Goal: Communication & Community: Participate in discussion

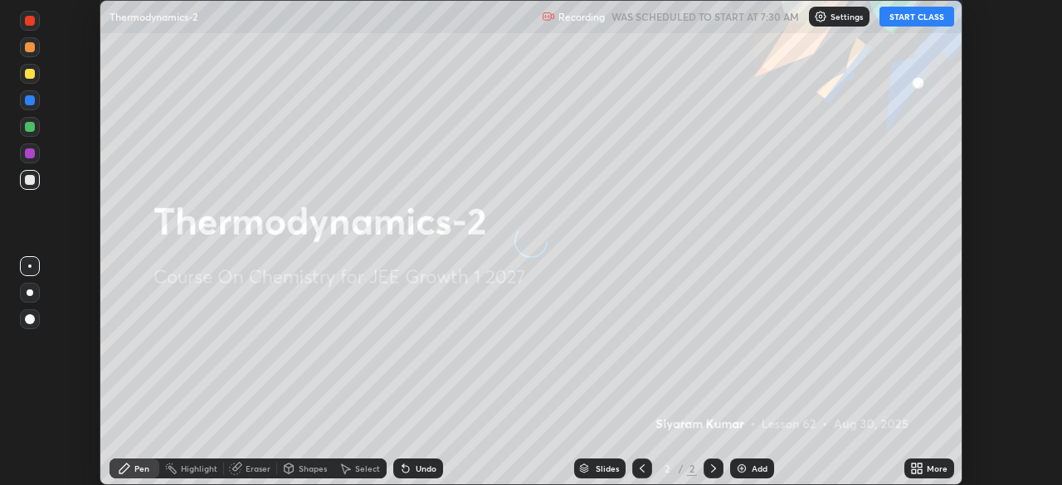
scroll to position [485, 1062]
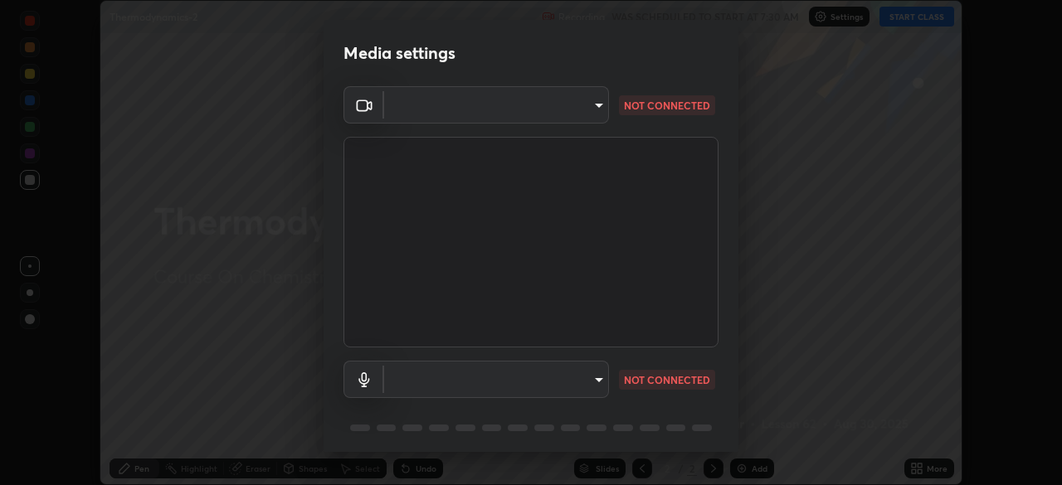
type input "2e9b027d6a4255688e554df818383ce9ed5f881db366686a8468352ce6a31e43"
type input "communications"
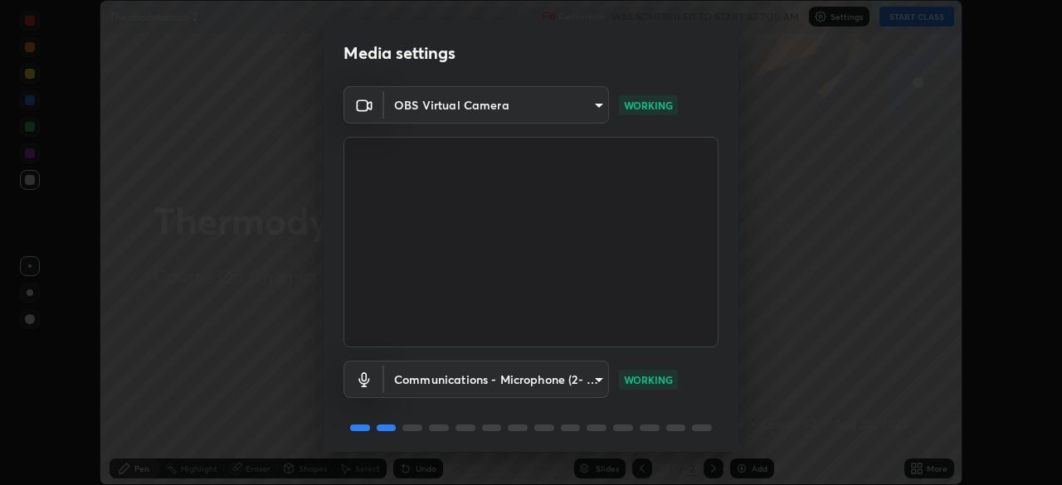
scroll to position [59, 0]
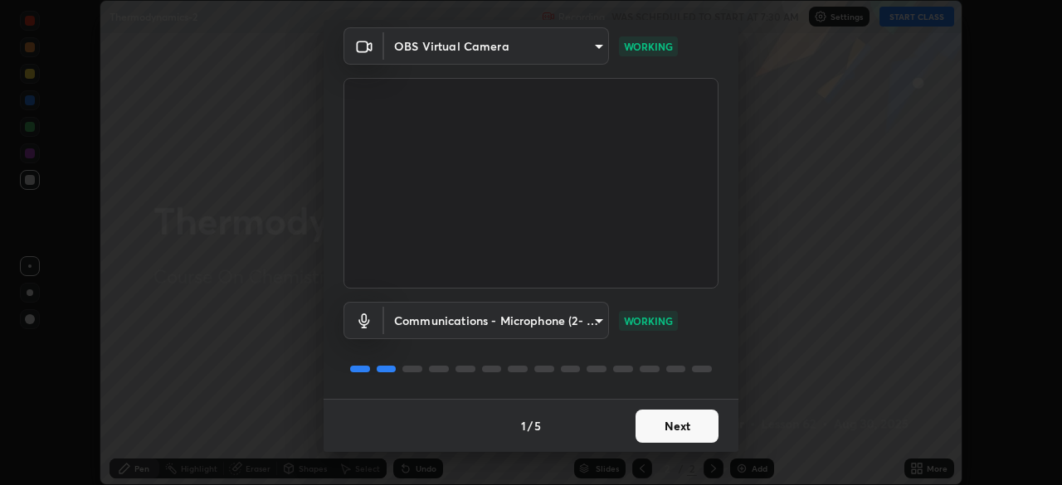
click at [686, 421] on button "Next" at bounding box center [676, 426] width 83 height 33
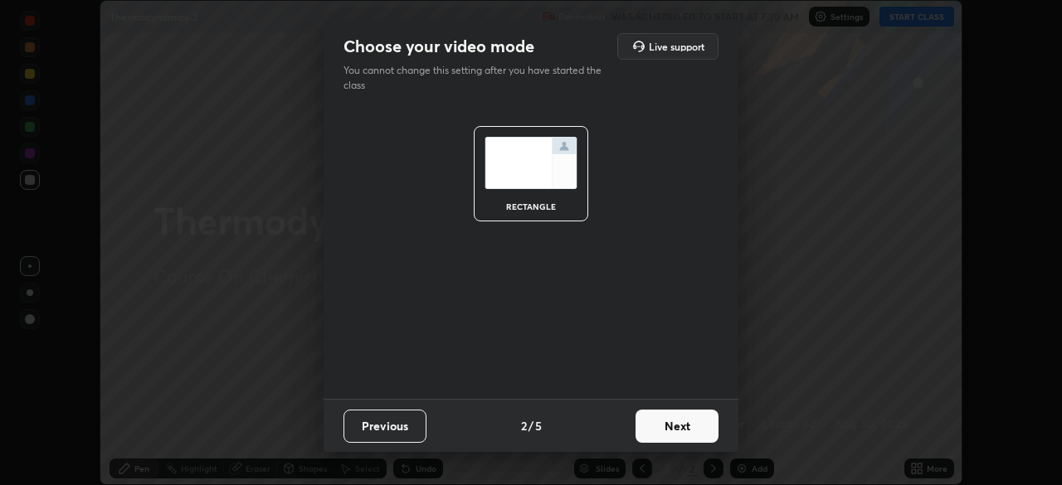
scroll to position [0, 0]
click at [689, 425] on button "Next" at bounding box center [676, 426] width 83 height 33
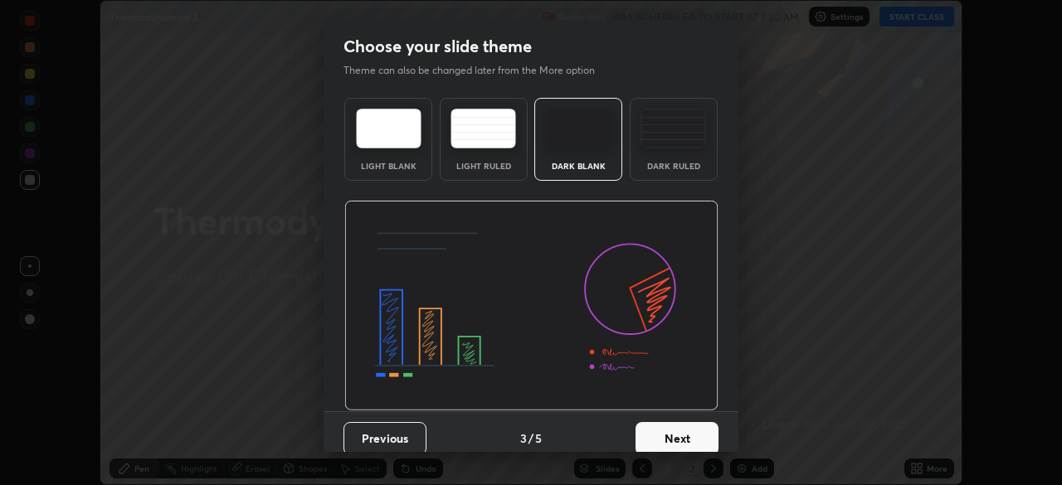
click at [702, 437] on button "Next" at bounding box center [676, 438] width 83 height 33
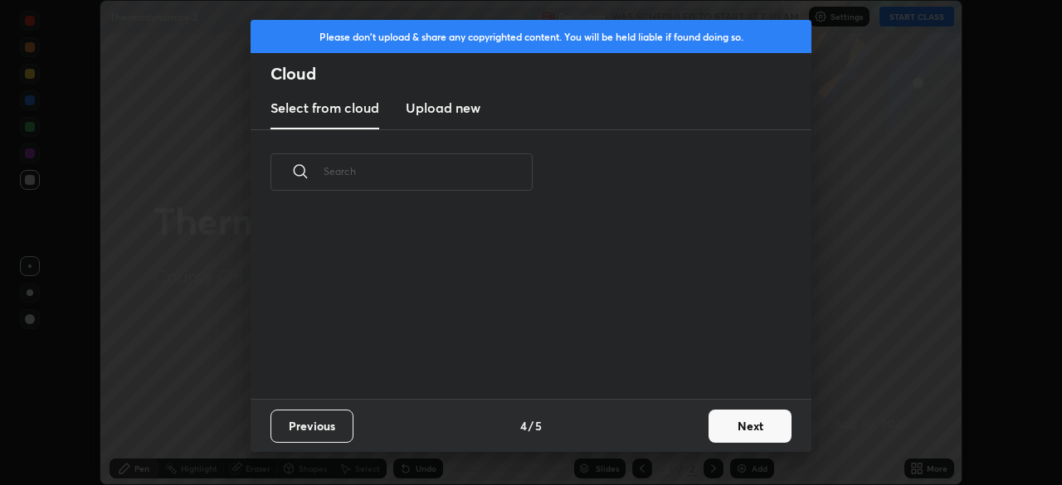
click at [744, 426] on button "Next" at bounding box center [749, 426] width 83 height 33
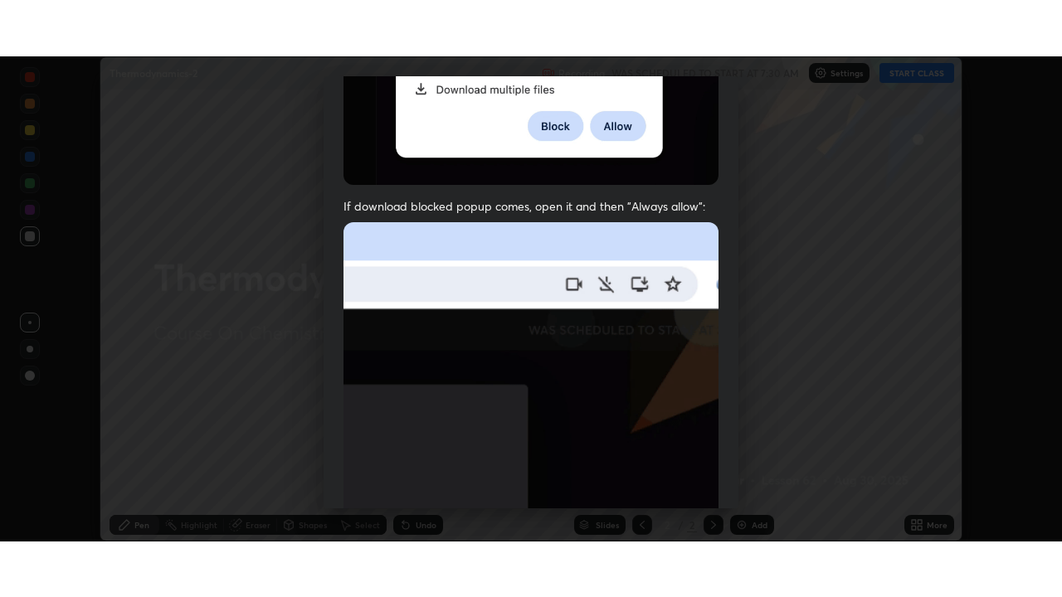
scroll to position [397, 0]
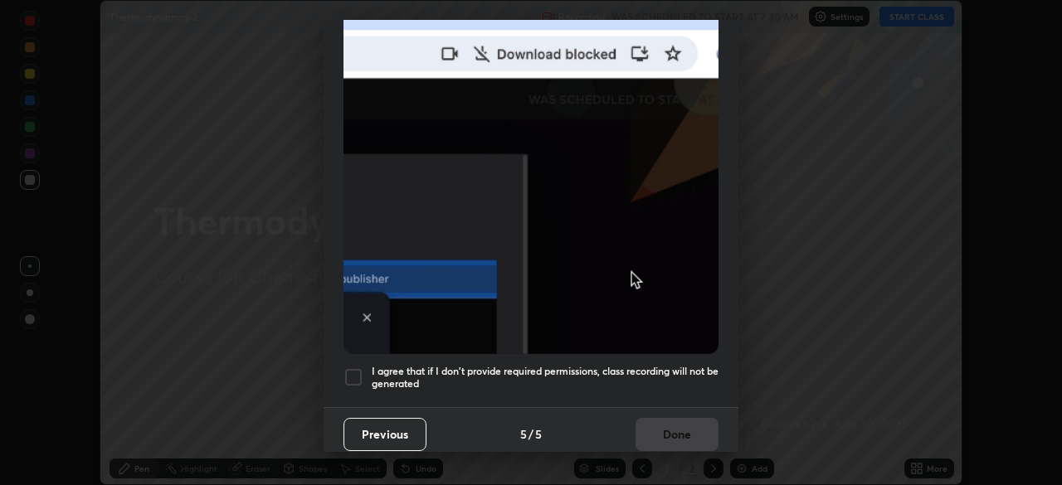
click at [354, 375] on div at bounding box center [353, 377] width 20 height 20
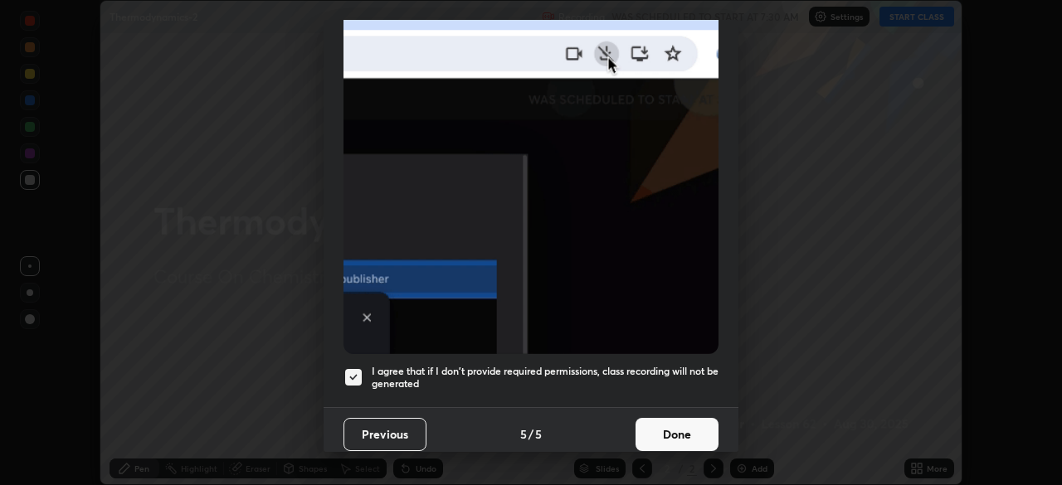
click at [693, 424] on button "Done" at bounding box center [676, 434] width 83 height 33
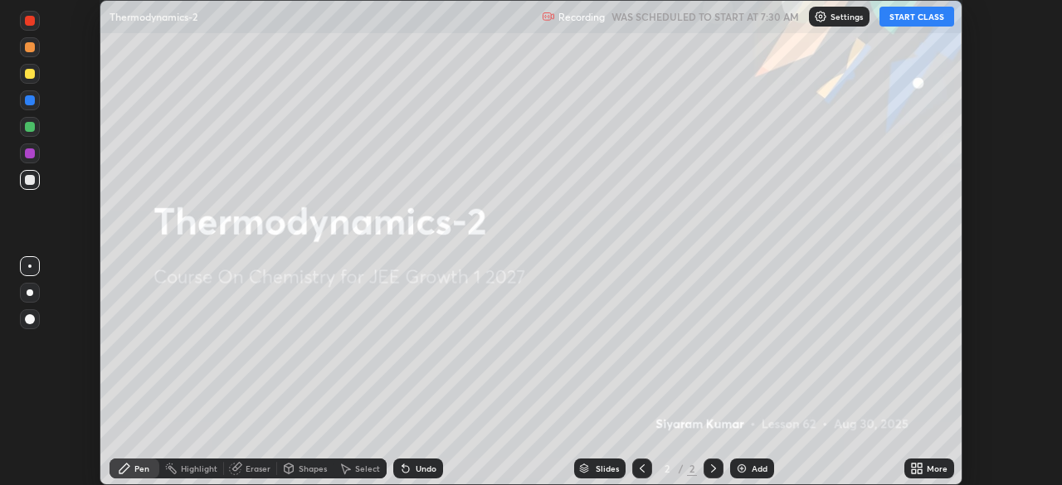
click at [900, 20] on button "START CLASS" at bounding box center [916, 17] width 75 height 20
click at [922, 471] on icon at bounding box center [919, 471] width 4 height 4
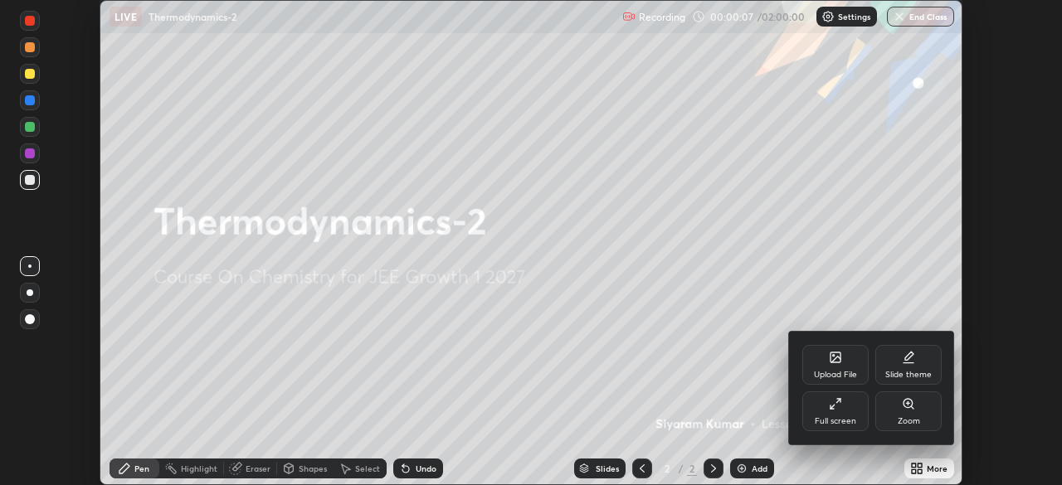
click at [838, 410] on icon at bounding box center [835, 403] width 13 height 13
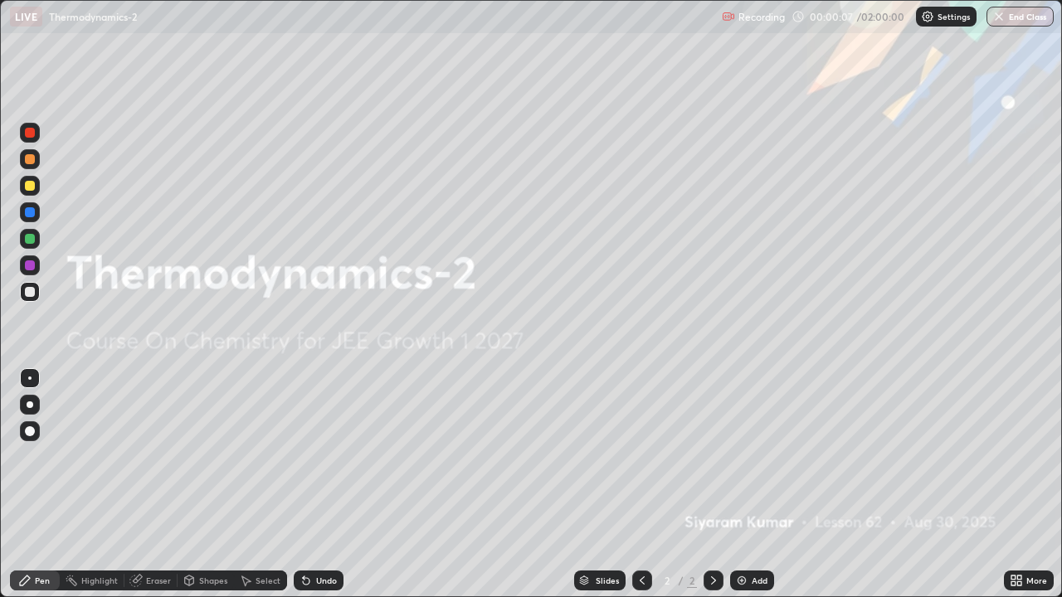
scroll to position [597, 1062]
click at [758, 484] on div "Add" at bounding box center [760, 580] width 16 height 8
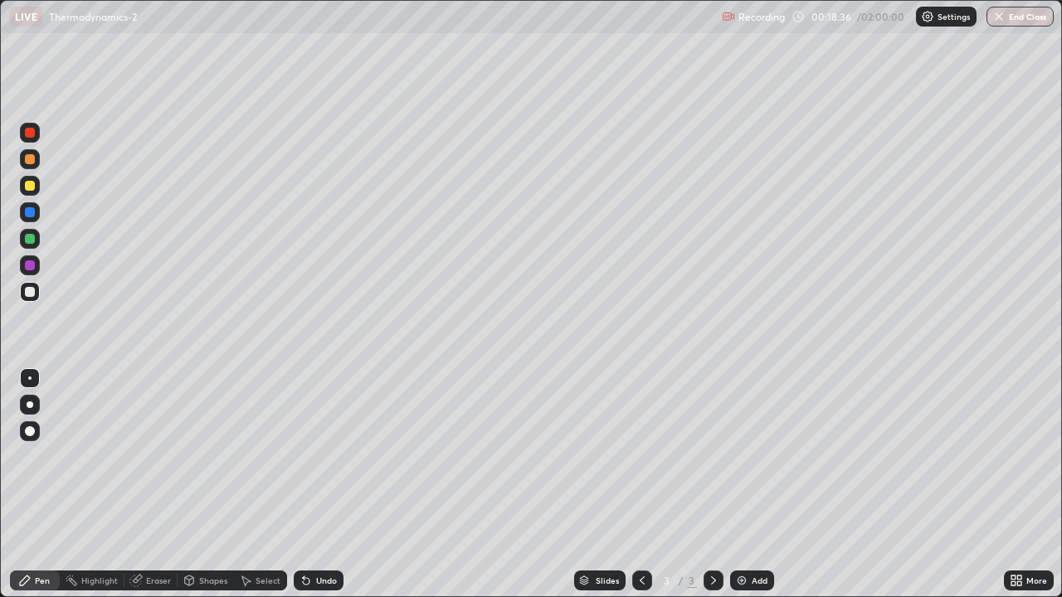
click at [753, 484] on div "Add" at bounding box center [760, 580] width 16 height 8
click at [32, 137] on div at bounding box center [30, 133] width 10 height 10
click at [39, 294] on div at bounding box center [30, 292] width 20 height 20
click at [334, 484] on div "Undo" at bounding box center [319, 581] width 50 height 20
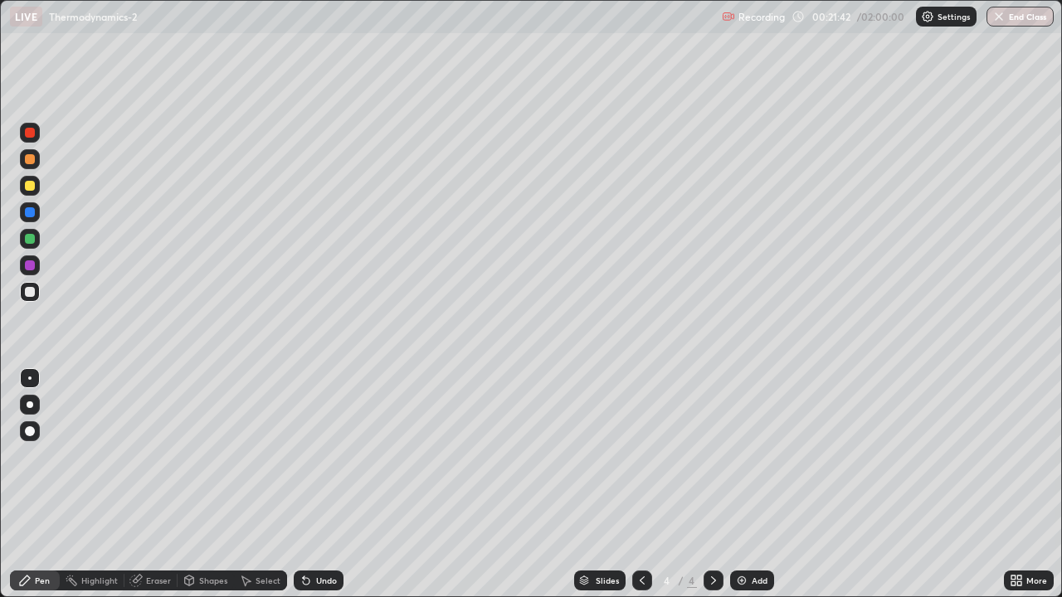
click at [324, 484] on div "Undo" at bounding box center [319, 581] width 50 height 20
click at [760, 484] on div "Add" at bounding box center [760, 580] width 16 height 8
click at [326, 484] on div "Undo" at bounding box center [326, 580] width 21 height 8
click at [762, 484] on div "Add" at bounding box center [760, 580] width 16 height 8
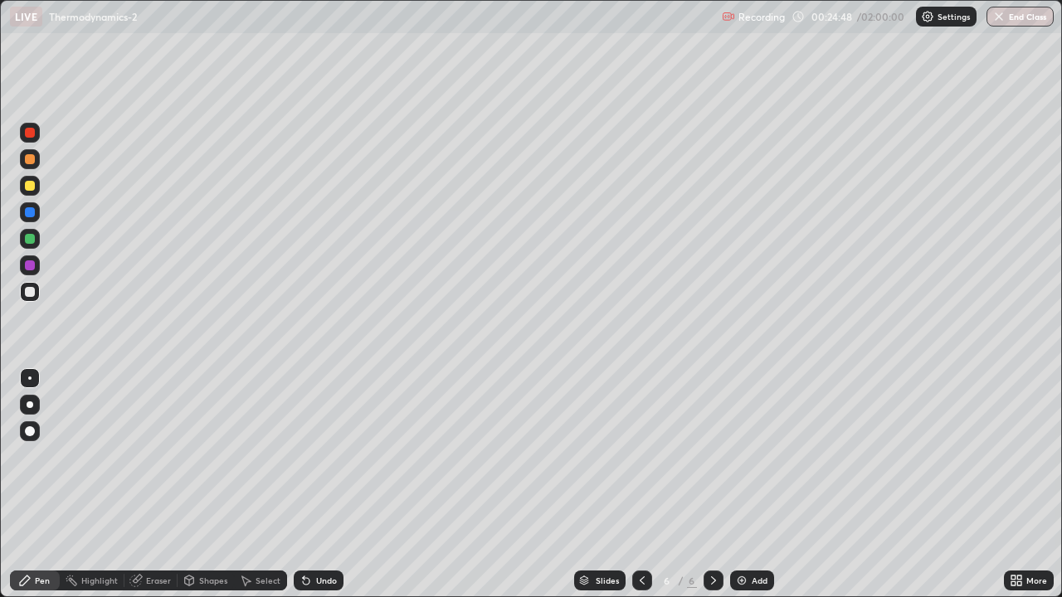
click at [31, 192] on div at bounding box center [30, 186] width 20 height 20
click at [324, 484] on div "Undo" at bounding box center [326, 580] width 21 height 8
click at [316, 484] on div "Undo" at bounding box center [326, 580] width 21 height 8
click at [37, 292] on div at bounding box center [30, 292] width 20 height 20
click at [754, 484] on div "Add" at bounding box center [760, 580] width 16 height 8
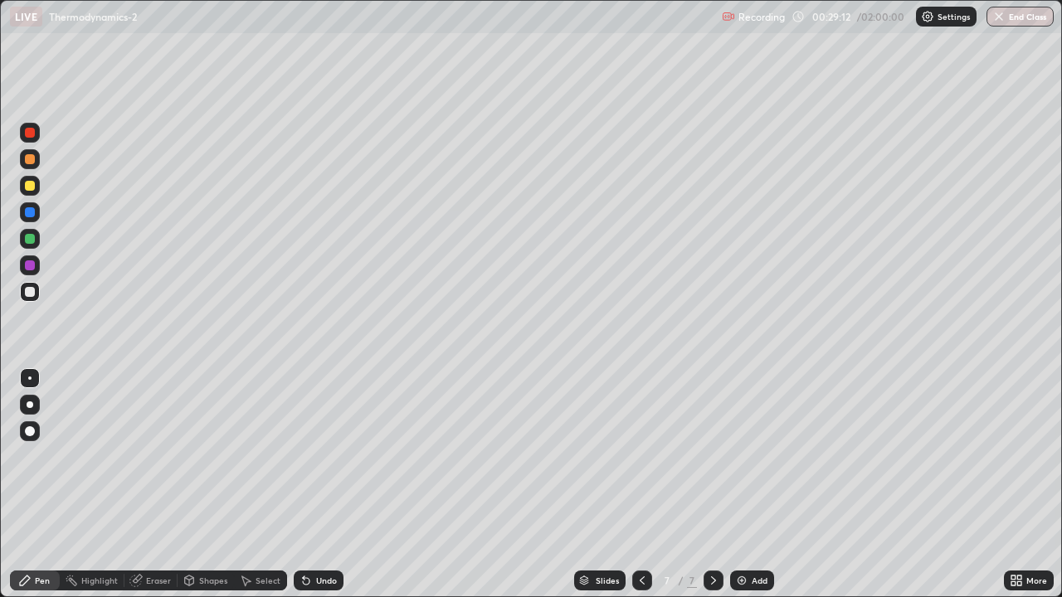
click at [642, 484] on icon at bounding box center [641, 580] width 13 height 13
click at [739, 484] on img at bounding box center [741, 580] width 13 height 13
click at [31, 189] on div at bounding box center [30, 186] width 10 height 10
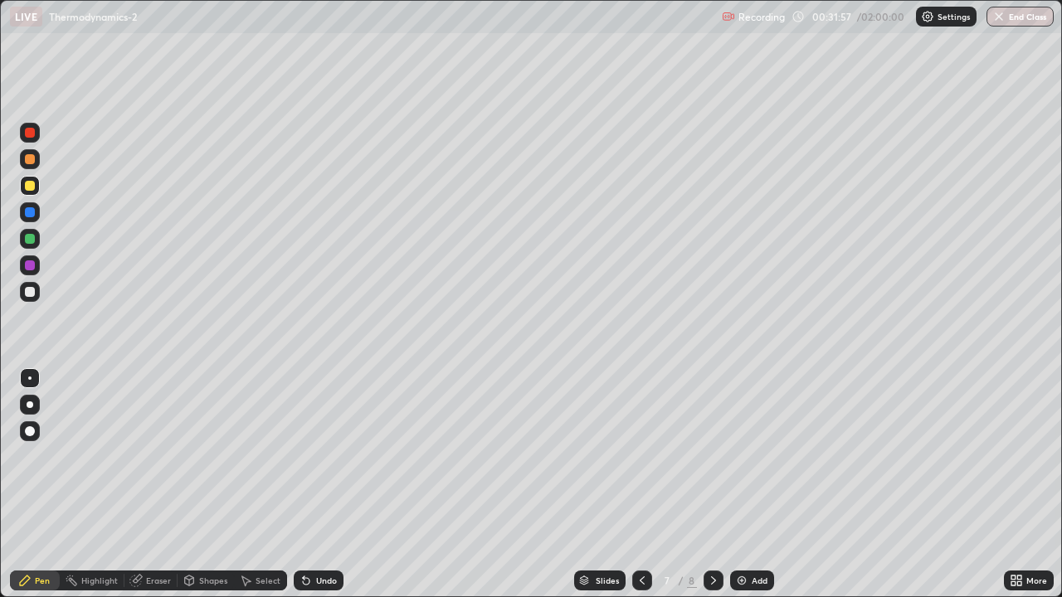
click at [32, 289] on div at bounding box center [30, 292] width 10 height 10
click at [32, 294] on div at bounding box center [30, 292] width 10 height 10
click at [30, 188] on div at bounding box center [30, 186] width 10 height 10
click at [30, 294] on div at bounding box center [30, 292] width 10 height 10
click at [323, 484] on div "Undo" at bounding box center [326, 580] width 21 height 8
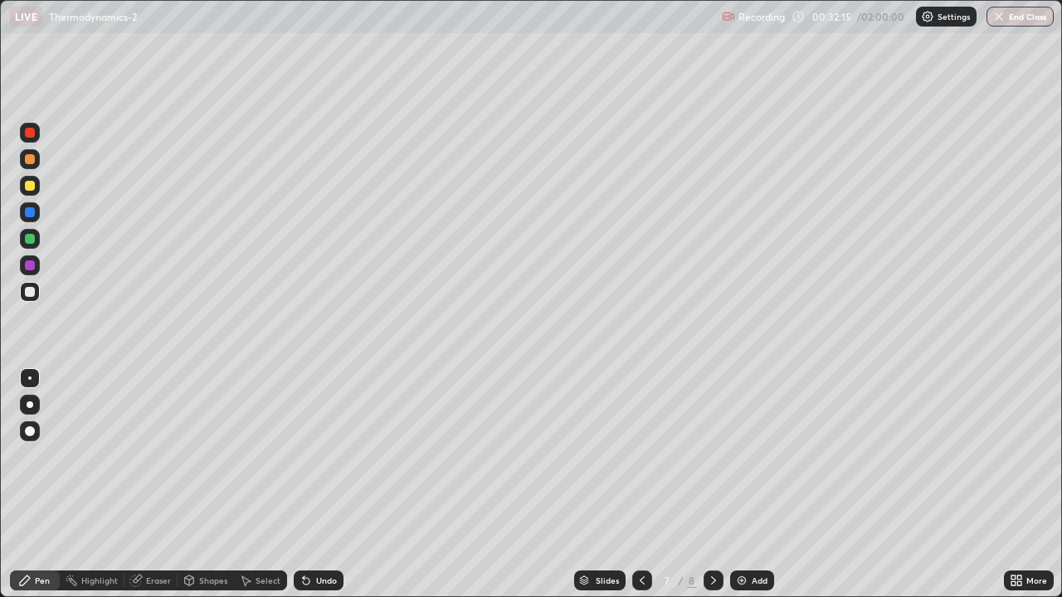
click at [315, 484] on div "Undo" at bounding box center [319, 581] width 50 height 20
click at [30, 134] on div at bounding box center [30, 133] width 10 height 10
click at [32, 187] on div at bounding box center [30, 186] width 10 height 10
click at [32, 188] on div at bounding box center [30, 186] width 10 height 10
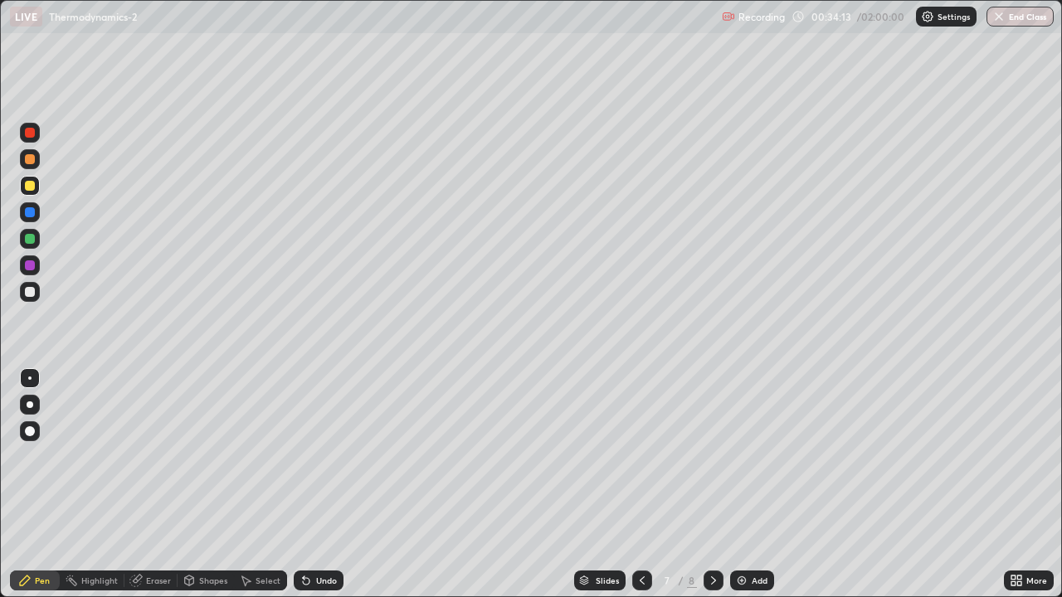
click at [31, 135] on div at bounding box center [30, 133] width 10 height 10
click at [747, 484] on div "Add" at bounding box center [752, 581] width 44 height 20
click at [323, 484] on div "Undo" at bounding box center [319, 581] width 50 height 20
click at [31, 292] on div at bounding box center [30, 292] width 10 height 10
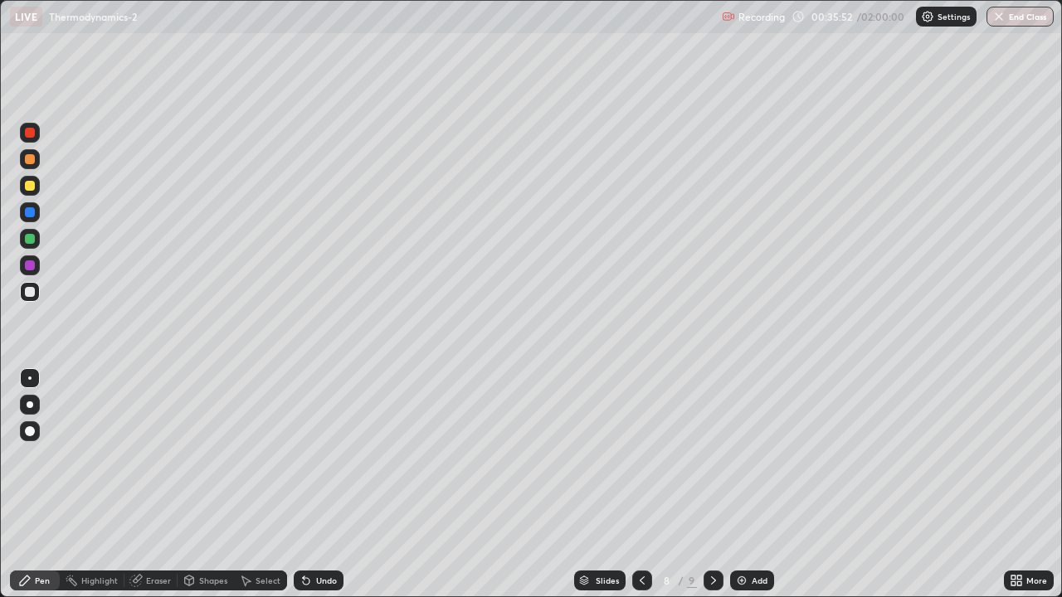
click at [30, 142] on div at bounding box center [30, 133] width 20 height 20
click at [31, 292] on div at bounding box center [30, 292] width 10 height 10
click at [756, 484] on div "Add" at bounding box center [760, 580] width 16 height 8
click at [640, 484] on icon at bounding box center [641, 580] width 13 height 13
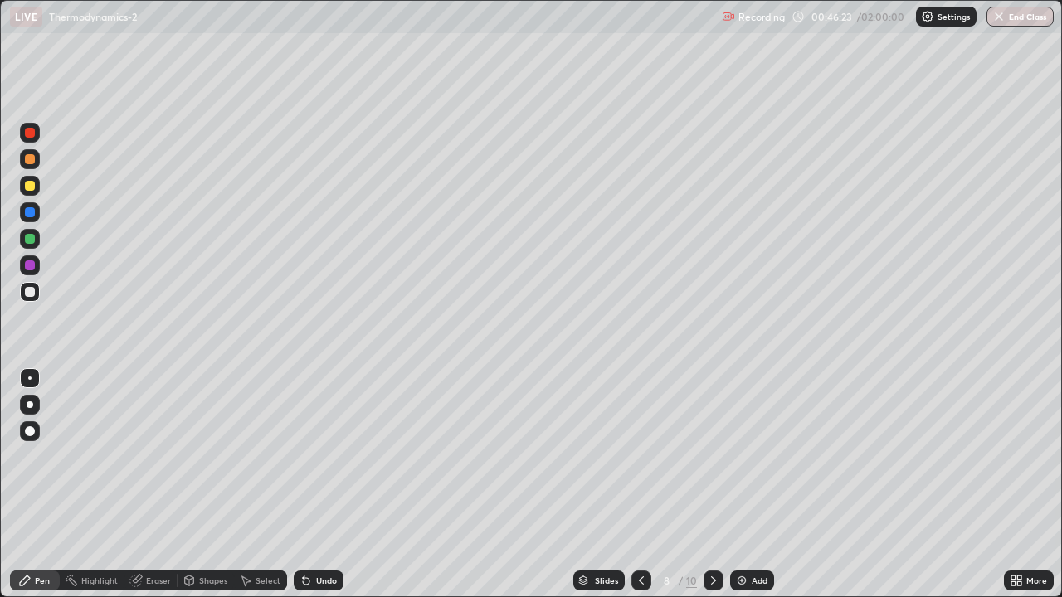
click at [747, 484] on div "Add" at bounding box center [752, 581] width 44 height 20
click at [30, 134] on div at bounding box center [30, 133] width 10 height 10
click at [640, 484] on icon at bounding box center [641, 580] width 13 height 13
click at [710, 484] on icon at bounding box center [713, 580] width 13 height 13
click at [326, 484] on div "Undo" at bounding box center [326, 580] width 21 height 8
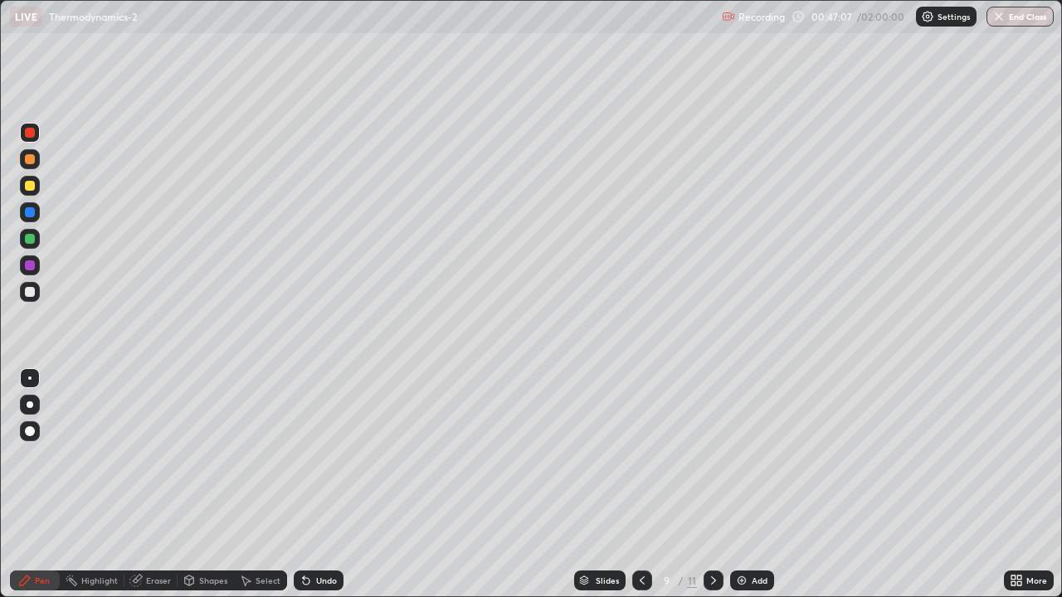
click at [324, 484] on div "Undo" at bounding box center [319, 581] width 50 height 20
click at [32, 298] on div at bounding box center [30, 292] width 20 height 20
click at [712, 484] on icon at bounding box center [713, 580] width 13 height 13
click at [30, 134] on div at bounding box center [30, 133] width 10 height 10
click at [319, 484] on div "Undo" at bounding box center [326, 580] width 21 height 8
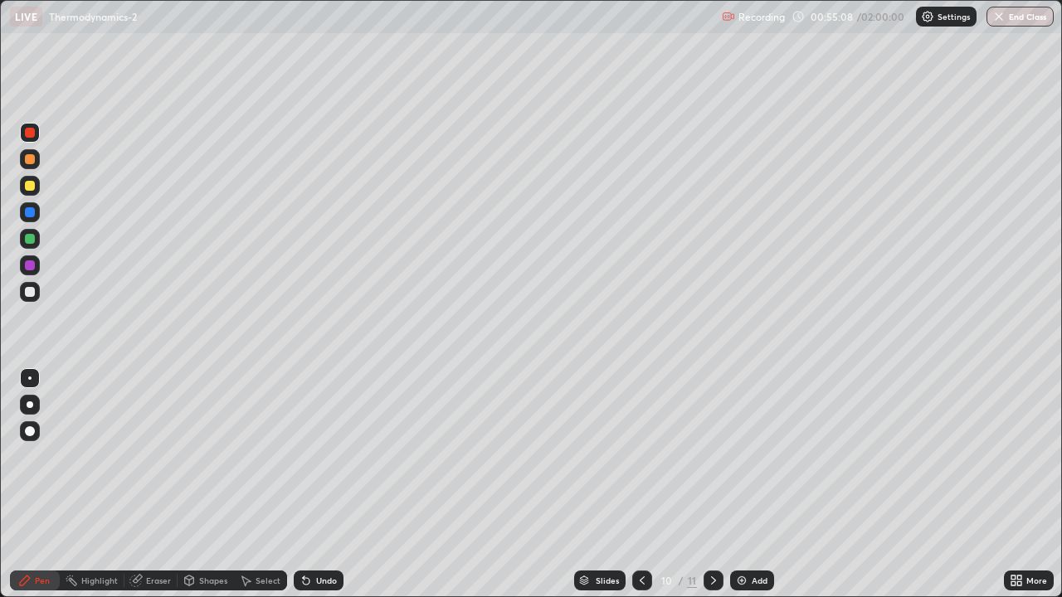
click at [318, 484] on div "Undo" at bounding box center [326, 580] width 21 height 8
click at [711, 484] on icon at bounding box center [713, 580] width 13 height 13
click at [323, 484] on div "Undo" at bounding box center [326, 580] width 21 height 8
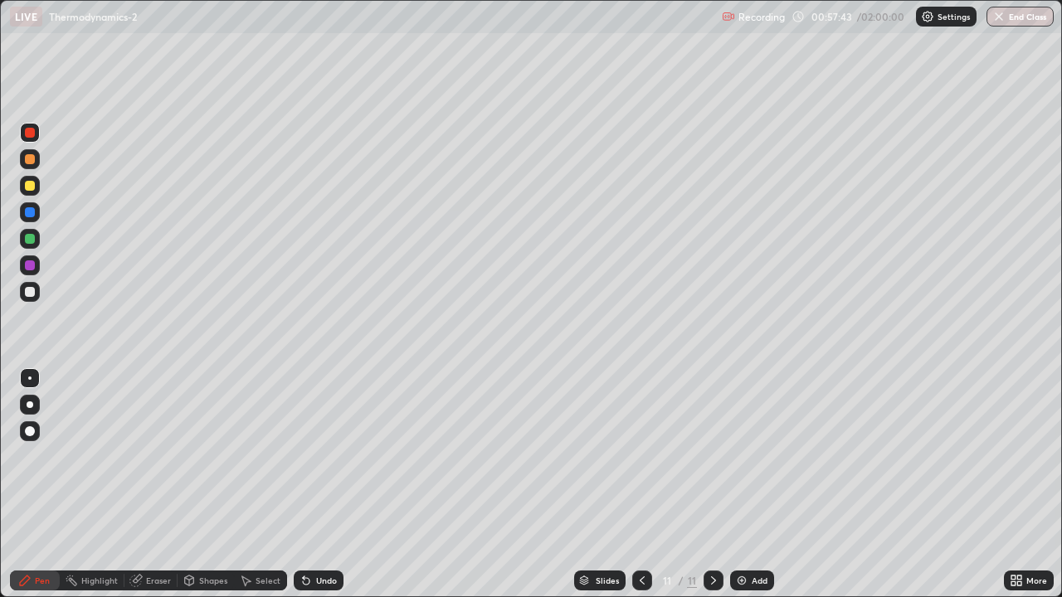
click at [325, 484] on div "Undo" at bounding box center [326, 580] width 21 height 8
click at [156, 484] on div "Eraser" at bounding box center [158, 580] width 25 height 8
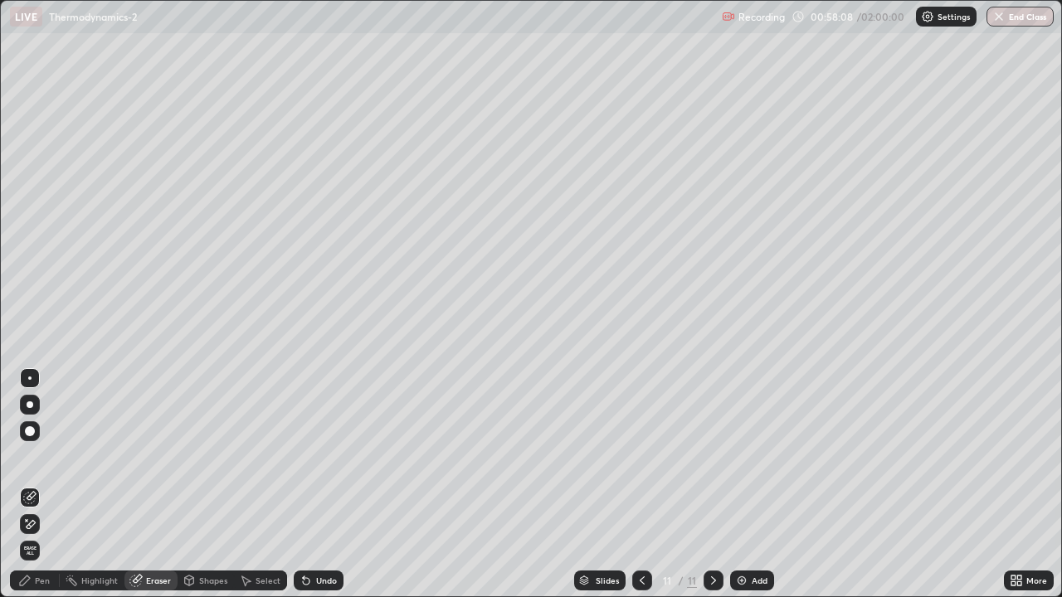
click at [32, 484] on div "Pen" at bounding box center [35, 581] width 50 height 20
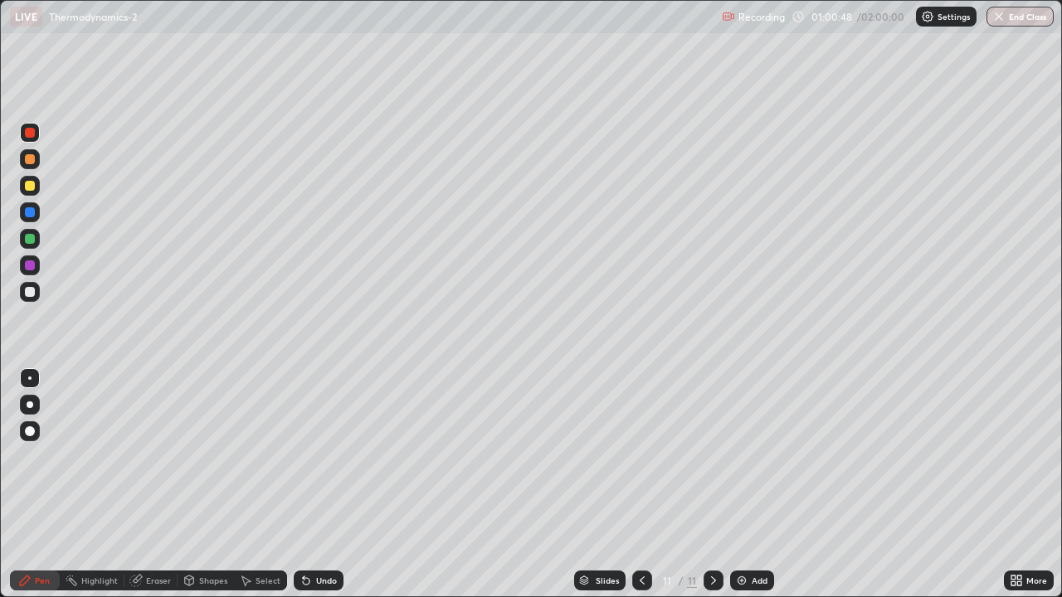
click at [333, 484] on div "Undo" at bounding box center [326, 580] width 21 height 8
click at [329, 484] on div "Undo" at bounding box center [326, 580] width 21 height 8
click at [325, 484] on div "Undo" at bounding box center [326, 580] width 21 height 8
click at [328, 484] on div "Undo" at bounding box center [326, 580] width 21 height 8
click at [748, 484] on div "Add" at bounding box center [752, 581] width 44 height 20
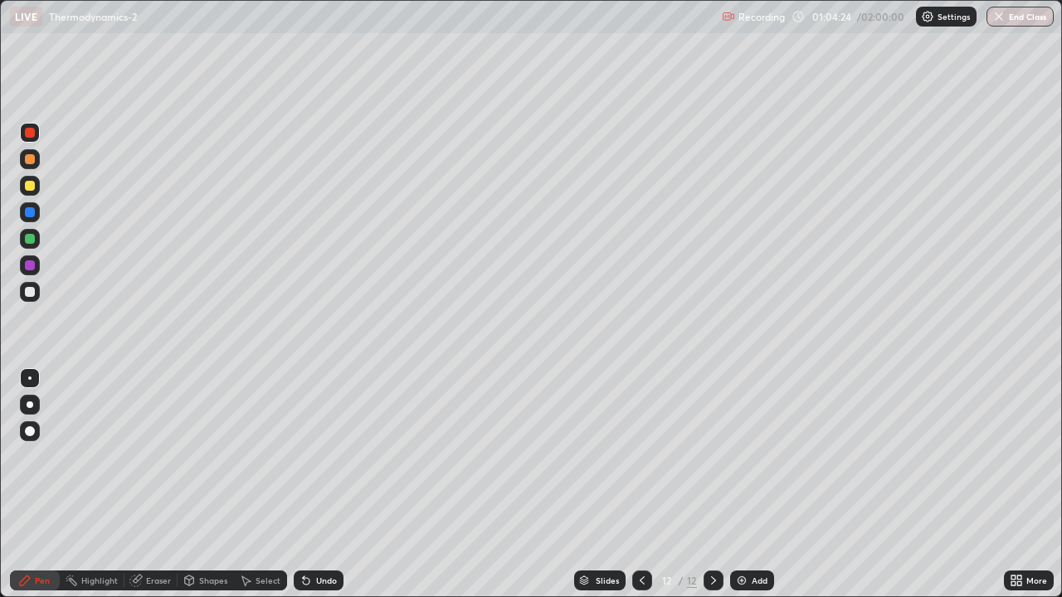
click at [33, 188] on div at bounding box center [30, 186] width 10 height 10
click at [319, 484] on div "Undo" at bounding box center [326, 580] width 21 height 8
click at [321, 484] on div "Undo" at bounding box center [319, 581] width 50 height 20
click at [325, 484] on div "Undo" at bounding box center [326, 580] width 21 height 8
click at [324, 484] on div "Undo" at bounding box center [326, 580] width 21 height 8
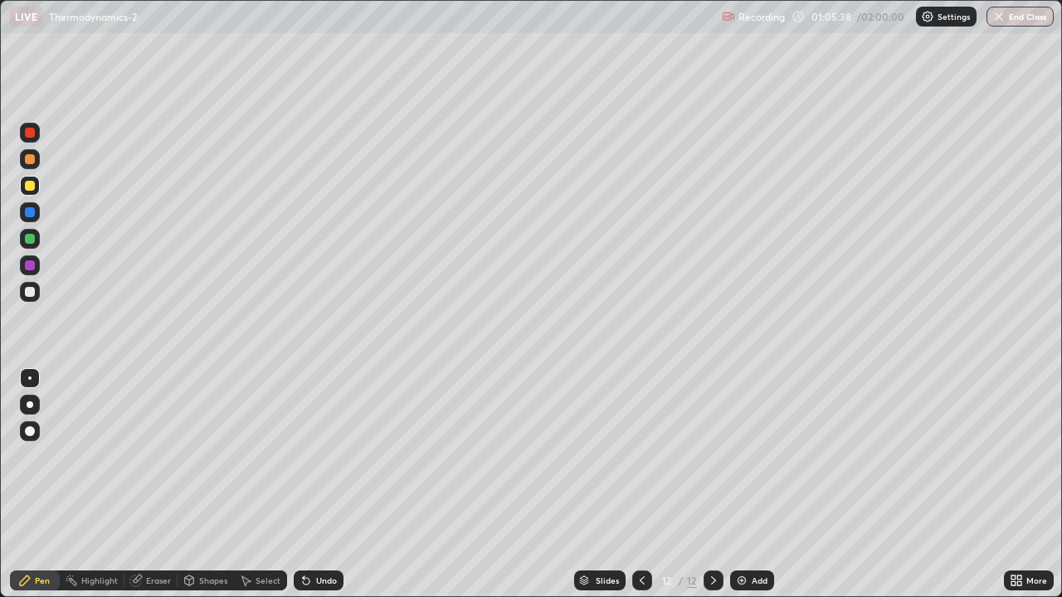
click at [327, 484] on div "Undo" at bounding box center [326, 580] width 21 height 8
click at [341, 484] on div "Undo" at bounding box center [319, 581] width 50 height 20
click at [338, 484] on div "Undo" at bounding box center [319, 581] width 50 height 20
click at [329, 484] on div "Undo" at bounding box center [326, 580] width 21 height 8
click at [325, 484] on div "Undo" at bounding box center [326, 580] width 21 height 8
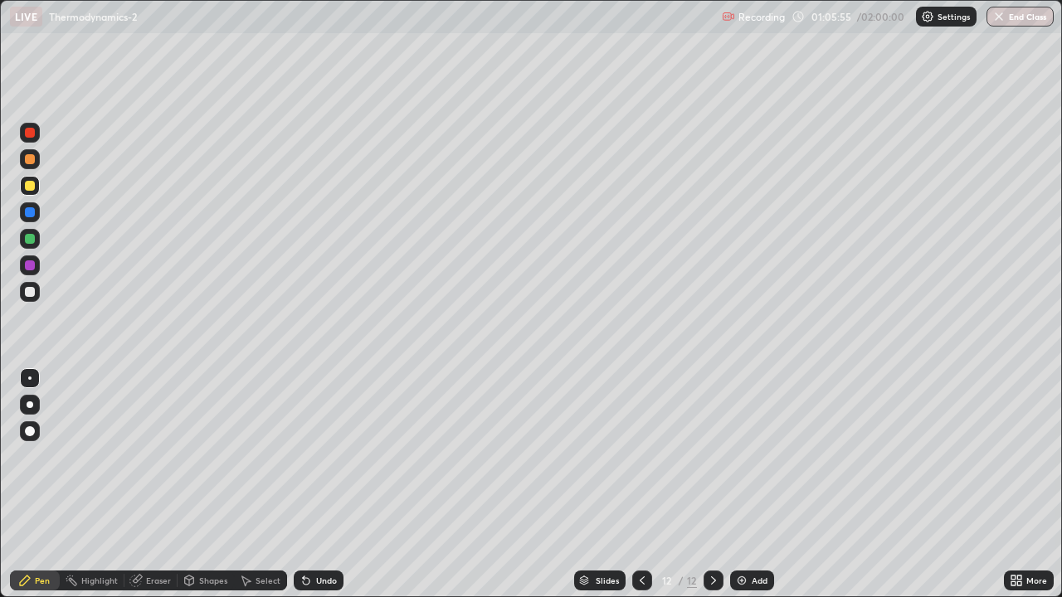
click at [325, 484] on div "Undo" at bounding box center [326, 580] width 21 height 8
click at [32, 287] on div at bounding box center [30, 292] width 10 height 10
click at [767, 484] on div "Add" at bounding box center [752, 581] width 44 height 20
click at [319, 484] on div "Undo" at bounding box center [326, 580] width 21 height 8
click at [316, 484] on div "Undo" at bounding box center [326, 580] width 21 height 8
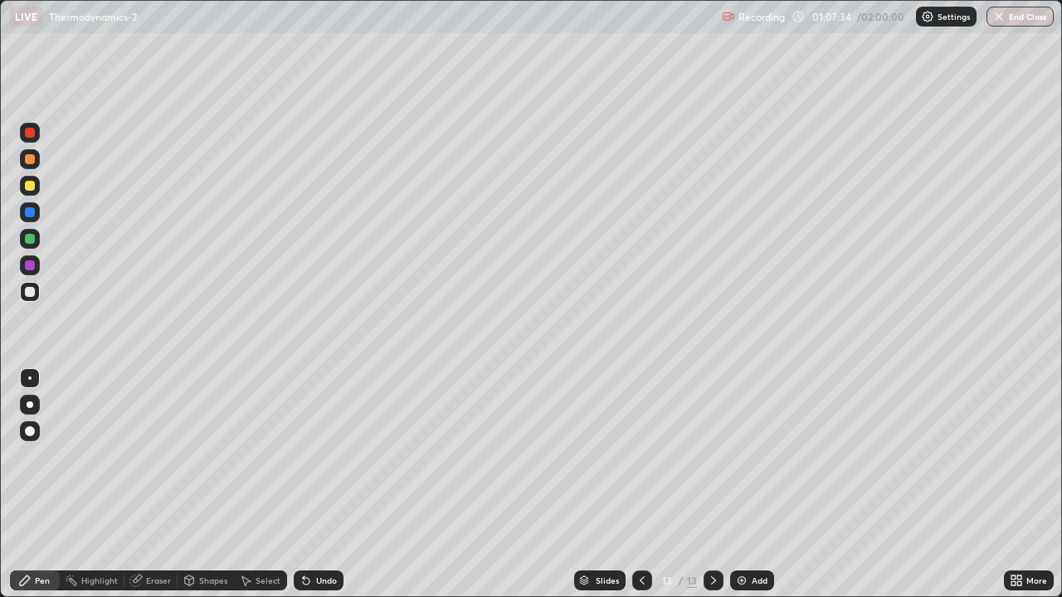
click at [310, 484] on icon at bounding box center [305, 580] width 13 height 13
click at [309, 484] on icon at bounding box center [305, 580] width 13 height 13
click at [764, 484] on div "Add" at bounding box center [760, 580] width 16 height 8
click at [327, 484] on div "Undo" at bounding box center [326, 580] width 21 height 8
click at [30, 134] on div at bounding box center [30, 133] width 10 height 10
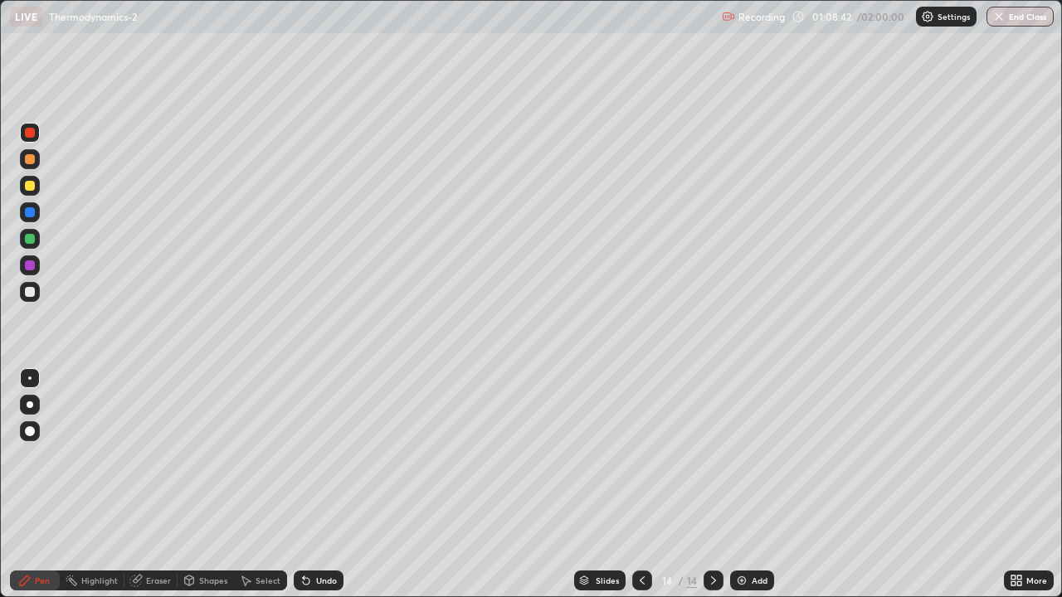
click at [643, 484] on icon at bounding box center [641, 580] width 13 height 13
click at [640, 484] on icon at bounding box center [641, 580] width 13 height 13
click at [632, 484] on div at bounding box center [642, 581] width 20 height 20
click at [693, 484] on div "14" at bounding box center [692, 580] width 10 height 15
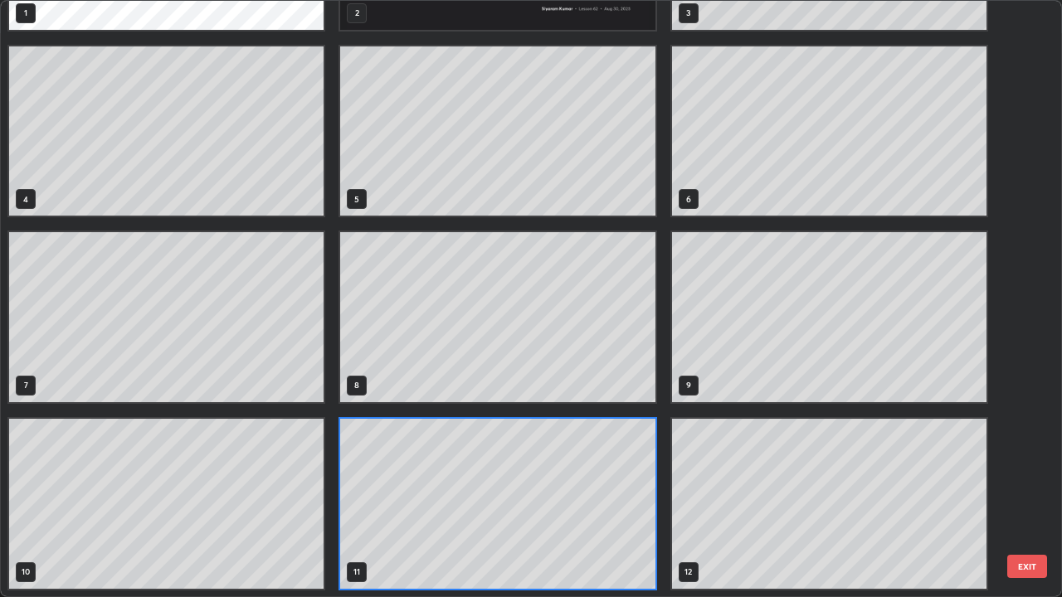
scroll to position [591, 1052]
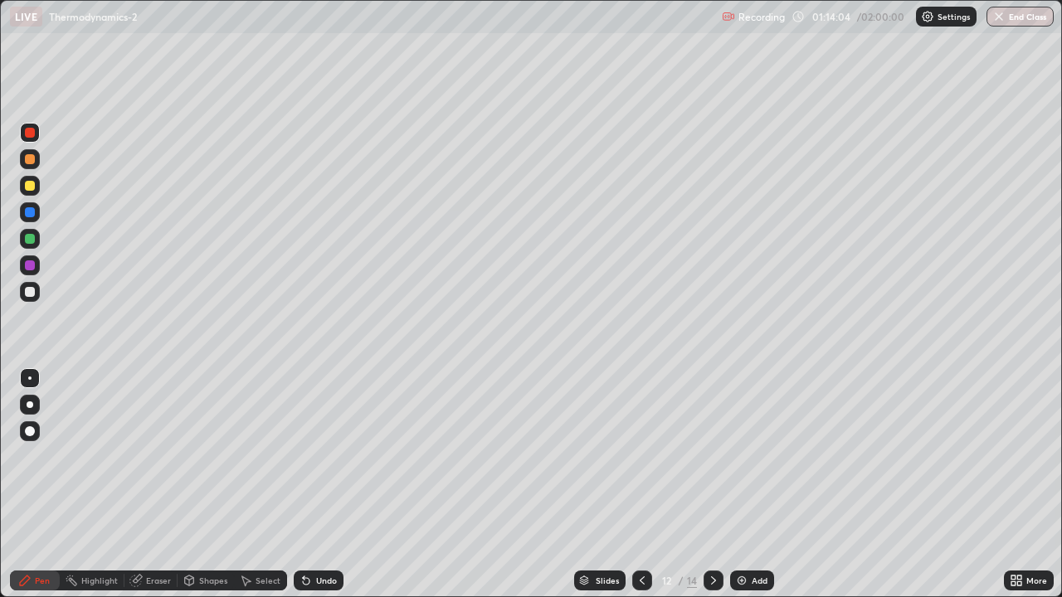
click at [706, 484] on div at bounding box center [713, 581] width 20 height 20
click at [711, 484] on icon at bounding box center [713, 580] width 5 height 8
click at [158, 484] on div "Eraser" at bounding box center [158, 580] width 25 height 8
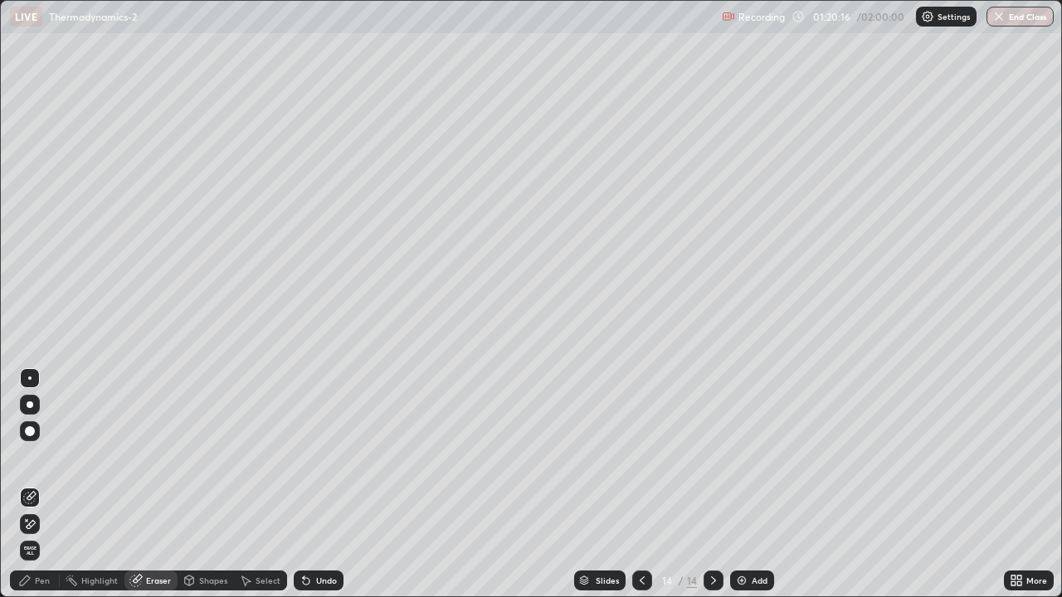
click at [34, 484] on div "Pen" at bounding box center [35, 581] width 50 height 20
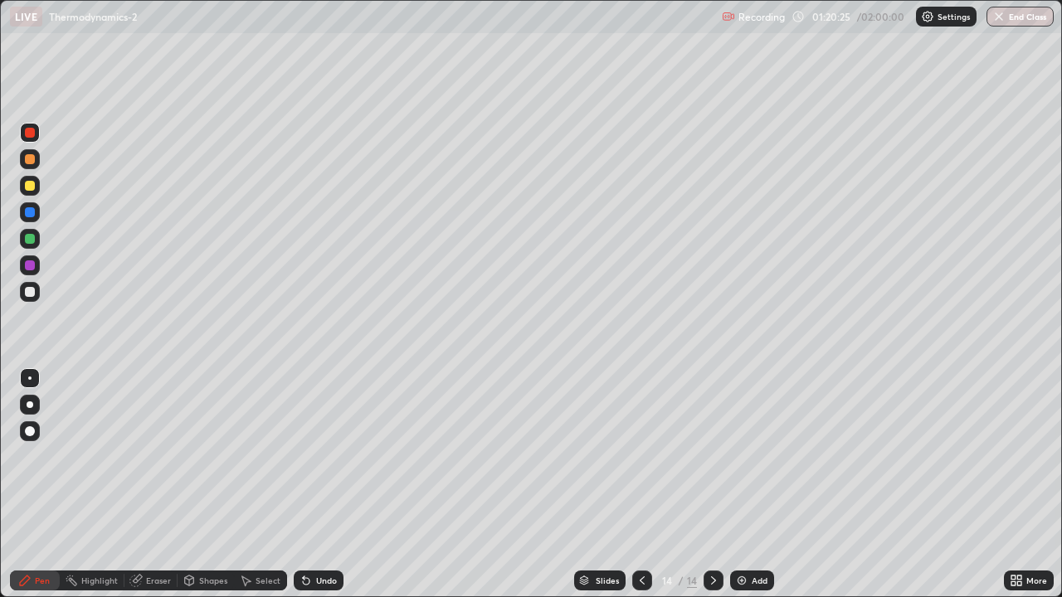
click at [640, 484] on icon at bounding box center [641, 580] width 13 height 13
click at [707, 484] on div at bounding box center [713, 581] width 20 height 20
click at [721, 484] on div at bounding box center [713, 581] width 20 height 20
click at [753, 484] on div "Add" at bounding box center [752, 581] width 44 height 20
click at [28, 186] on div at bounding box center [30, 186] width 10 height 10
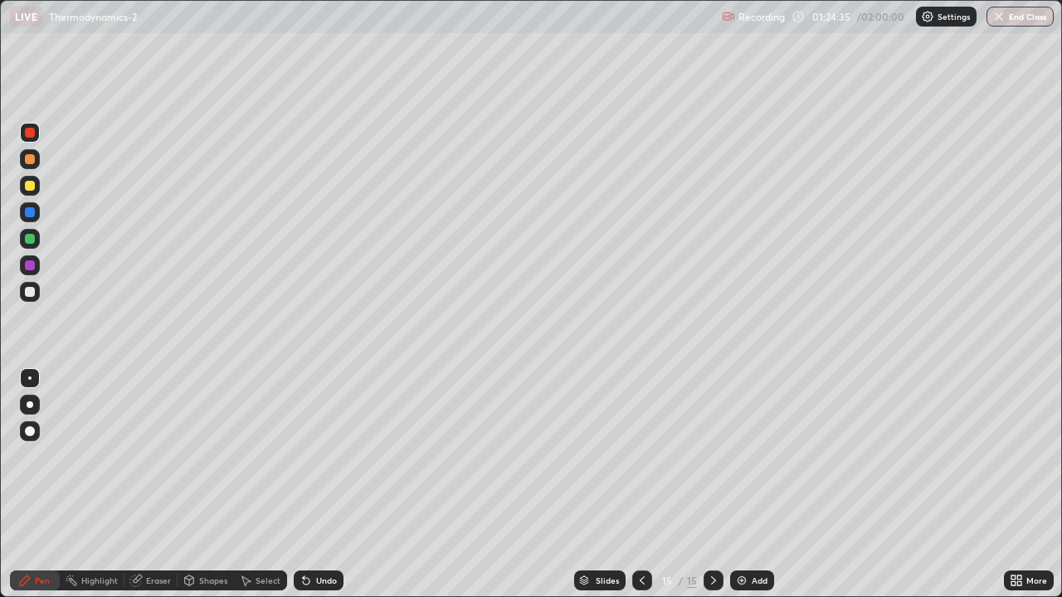
click at [28, 186] on div at bounding box center [30, 186] width 10 height 10
click at [29, 189] on div at bounding box center [30, 186] width 10 height 10
click at [31, 189] on div at bounding box center [30, 186] width 10 height 10
click at [32, 139] on div at bounding box center [30, 133] width 20 height 20
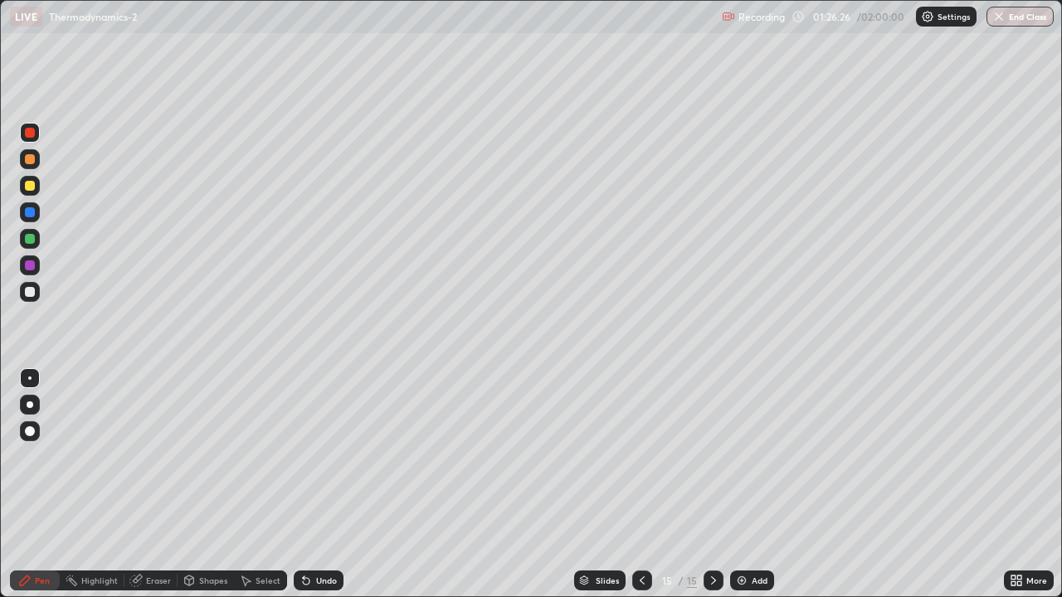
click at [326, 484] on div "Undo" at bounding box center [326, 580] width 21 height 8
click at [322, 484] on div "Undo" at bounding box center [326, 580] width 21 height 8
click at [320, 484] on div "Undo" at bounding box center [319, 581] width 50 height 20
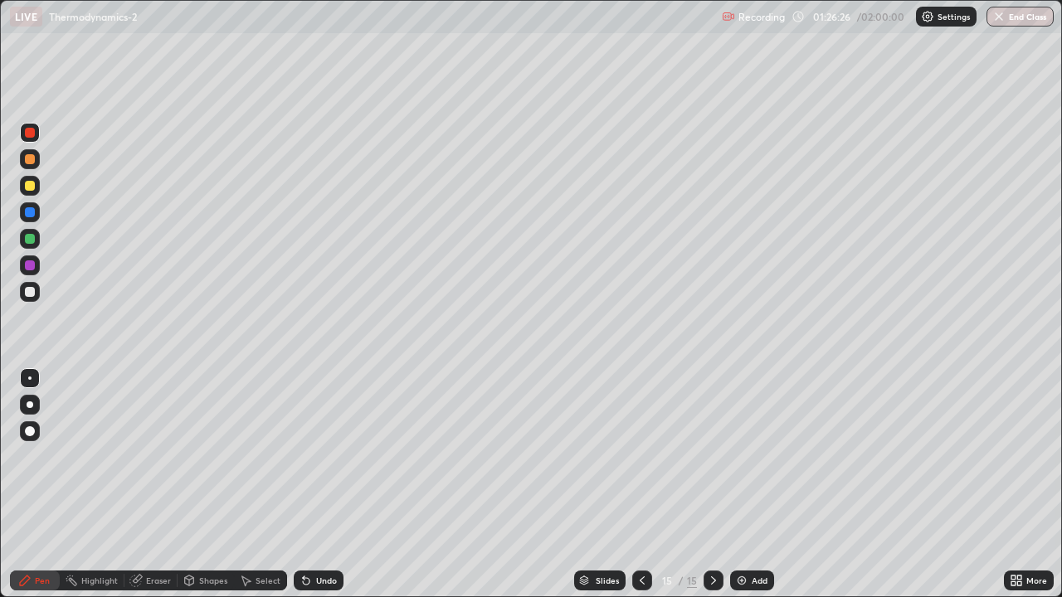
click at [320, 484] on div "Undo" at bounding box center [319, 581] width 50 height 20
click at [316, 484] on div "Undo" at bounding box center [326, 580] width 21 height 8
click at [328, 484] on div "Undo" at bounding box center [326, 580] width 21 height 8
click at [640, 484] on icon at bounding box center [641, 580] width 13 height 13
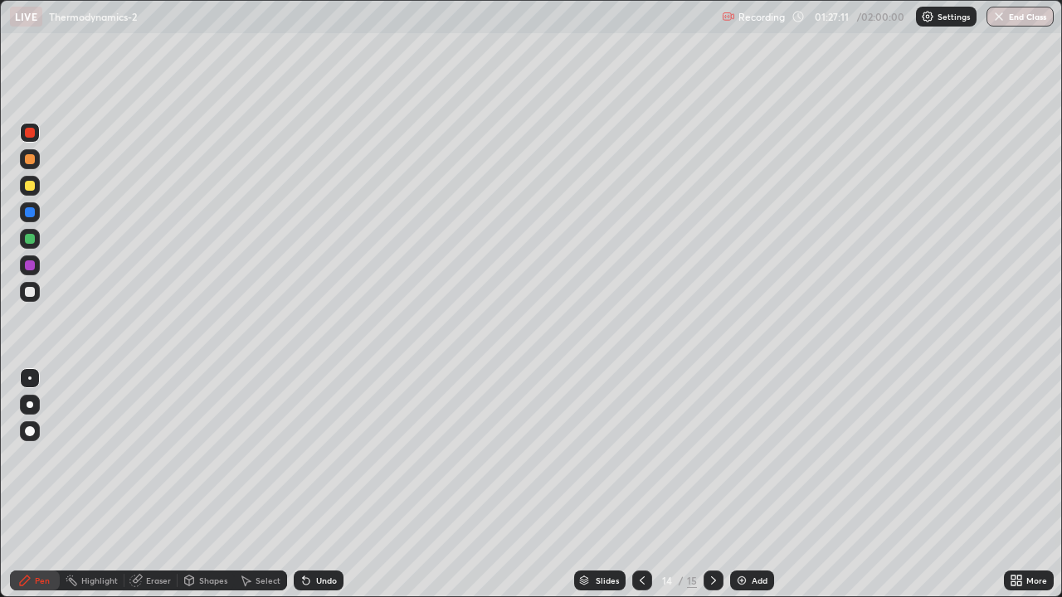
click at [641, 484] on icon at bounding box center [641, 580] width 13 height 13
click at [640, 484] on icon at bounding box center [641, 580] width 13 height 13
click at [639, 484] on icon at bounding box center [641, 580] width 13 height 13
click at [713, 484] on icon at bounding box center [713, 580] width 5 height 8
click at [711, 484] on icon at bounding box center [713, 580] width 13 height 13
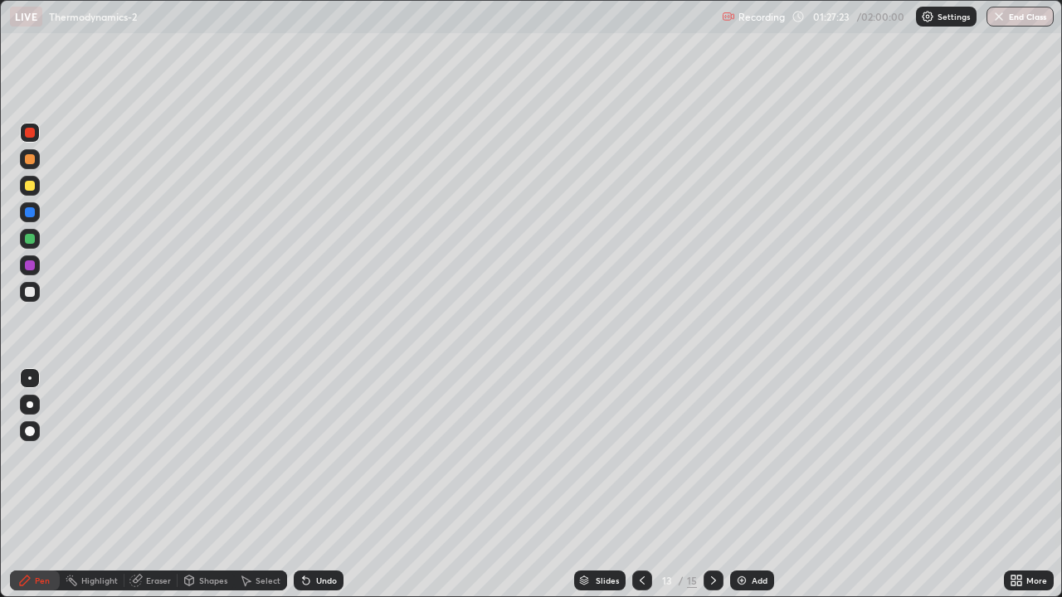
click at [713, 484] on icon at bounding box center [713, 580] width 13 height 13
click at [712, 484] on icon at bounding box center [713, 580] width 13 height 13
click at [710, 484] on icon at bounding box center [713, 580] width 13 height 13
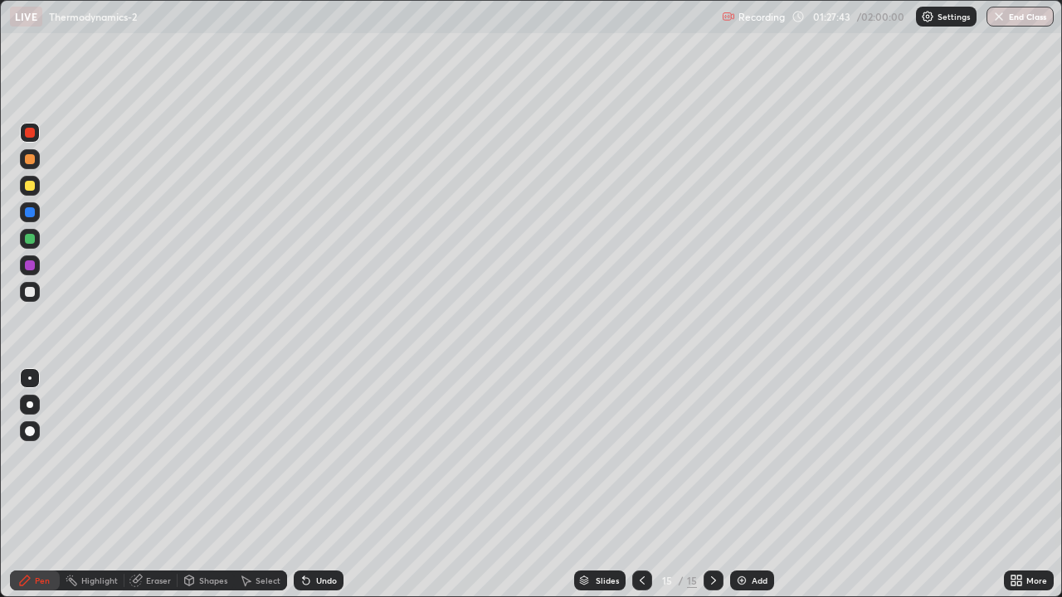
click at [710, 484] on icon at bounding box center [713, 580] width 13 height 13
click at [31, 290] on div at bounding box center [30, 292] width 10 height 10
click at [30, 185] on div at bounding box center [30, 186] width 10 height 10
click at [327, 484] on div "Undo" at bounding box center [326, 580] width 21 height 8
click at [321, 484] on div "Undo" at bounding box center [319, 581] width 50 height 20
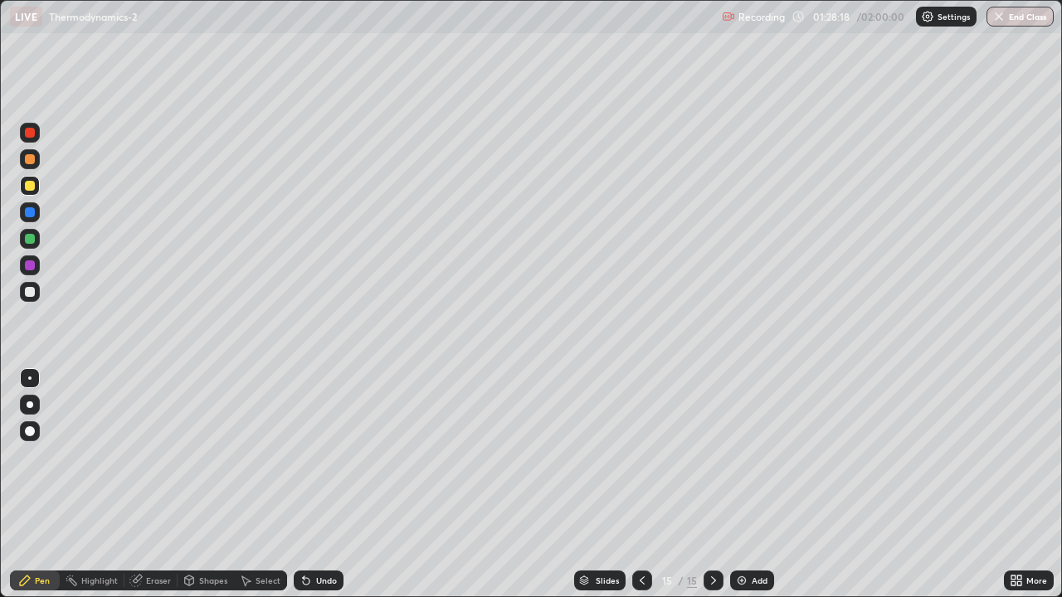
click at [317, 484] on div "Undo" at bounding box center [319, 581] width 50 height 20
click at [326, 484] on div "Undo" at bounding box center [326, 580] width 21 height 8
click at [325, 484] on div "Undo" at bounding box center [326, 580] width 21 height 8
click at [324, 484] on div "Undo" at bounding box center [326, 580] width 21 height 8
click at [322, 484] on div "Undo" at bounding box center [326, 580] width 21 height 8
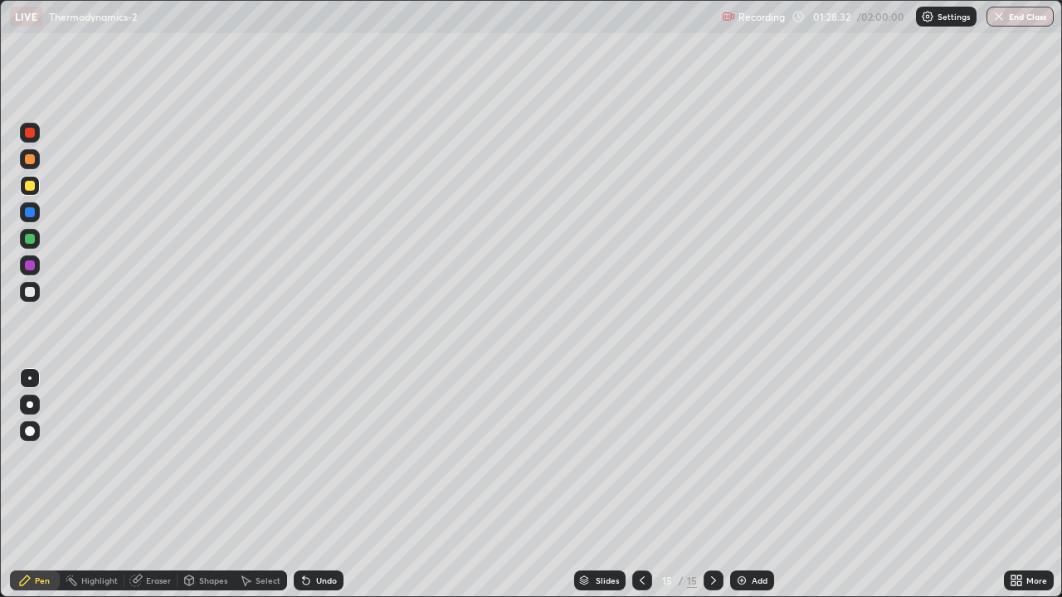
click at [327, 484] on div "Undo" at bounding box center [319, 581] width 50 height 20
click at [323, 484] on div "Undo" at bounding box center [326, 580] width 21 height 8
click at [324, 484] on div "Undo" at bounding box center [326, 580] width 21 height 8
click at [157, 484] on div "Eraser" at bounding box center [158, 580] width 25 height 8
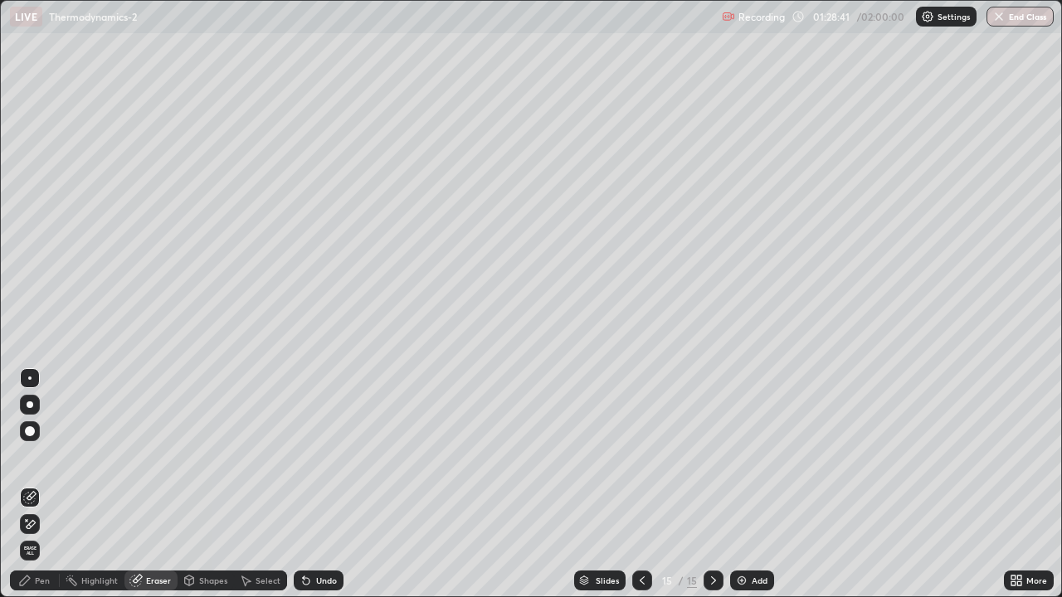
click at [37, 484] on div "Pen" at bounding box center [42, 580] width 15 height 8
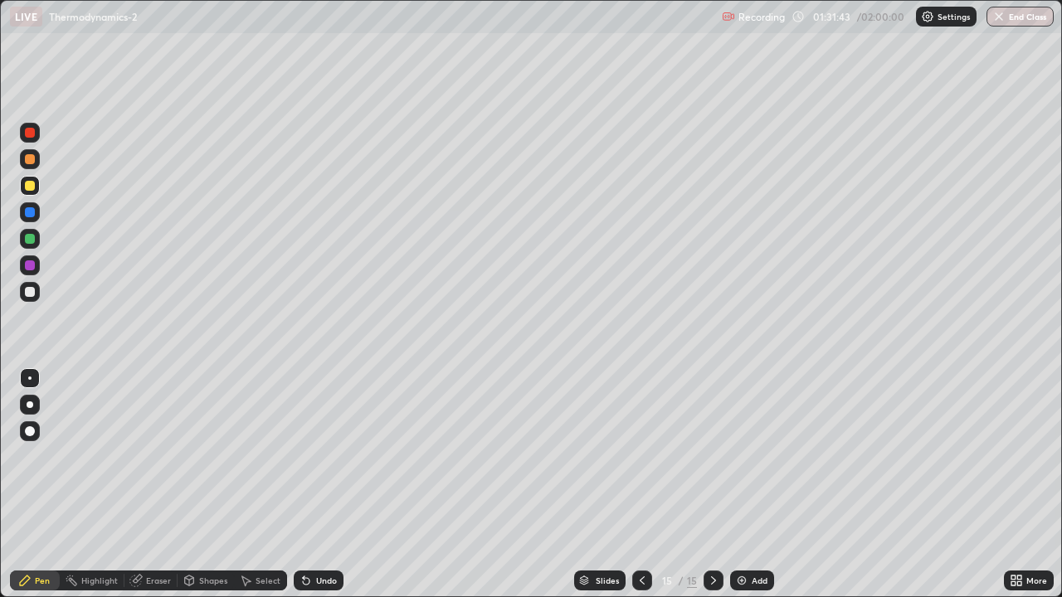
click at [712, 484] on icon at bounding box center [713, 580] width 13 height 13
click at [32, 136] on div at bounding box center [30, 133] width 10 height 10
click at [36, 134] on div at bounding box center [30, 133] width 20 height 20
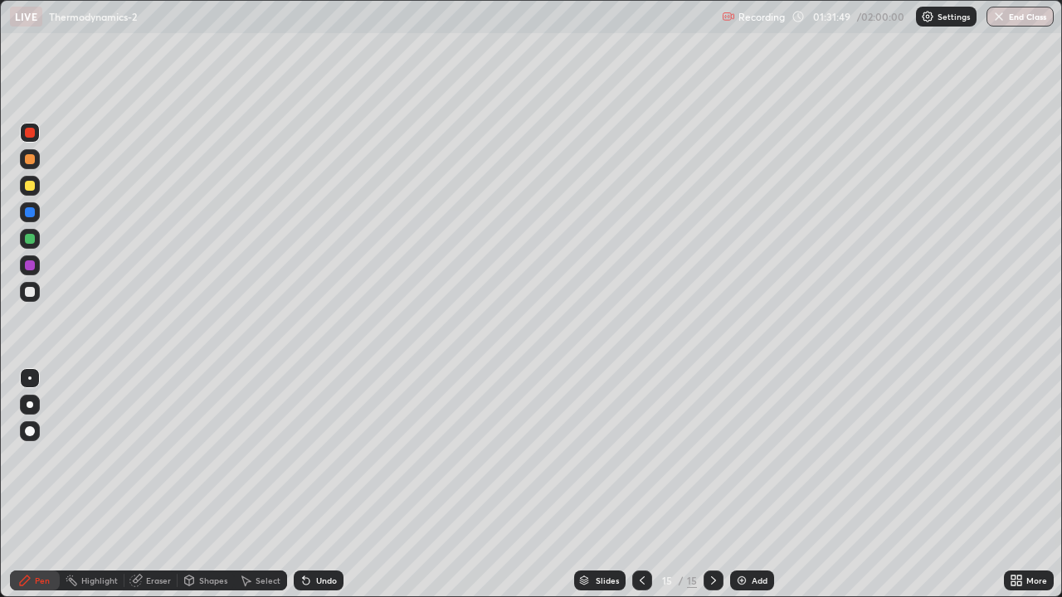
click at [28, 298] on div at bounding box center [30, 292] width 20 height 20
click at [26, 132] on div at bounding box center [30, 133] width 10 height 10
click at [32, 129] on div at bounding box center [30, 133] width 10 height 10
click at [711, 484] on icon at bounding box center [713, 580] width 5 height 8
click at [762, 484] on div "Add" at bounding box center [760, 580] width 16 height 8
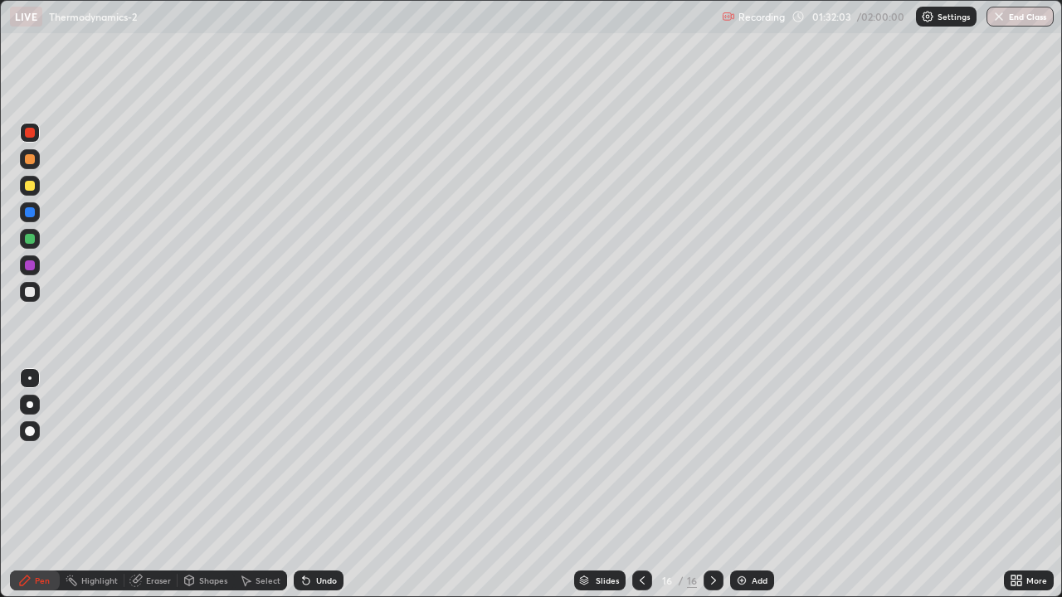
click at [28, 294] on div at bounding box center [30, 292] width 10 height 10
click at [324, 484] on div "Undo" at bounding box center [326, 580] width 21 height 8
click at [329, 484] on div "Undo" at bounding box center [326, 580] width 21 height 8
click at [633, 484] on div at bounding box center [642, 581] width 20 height 20
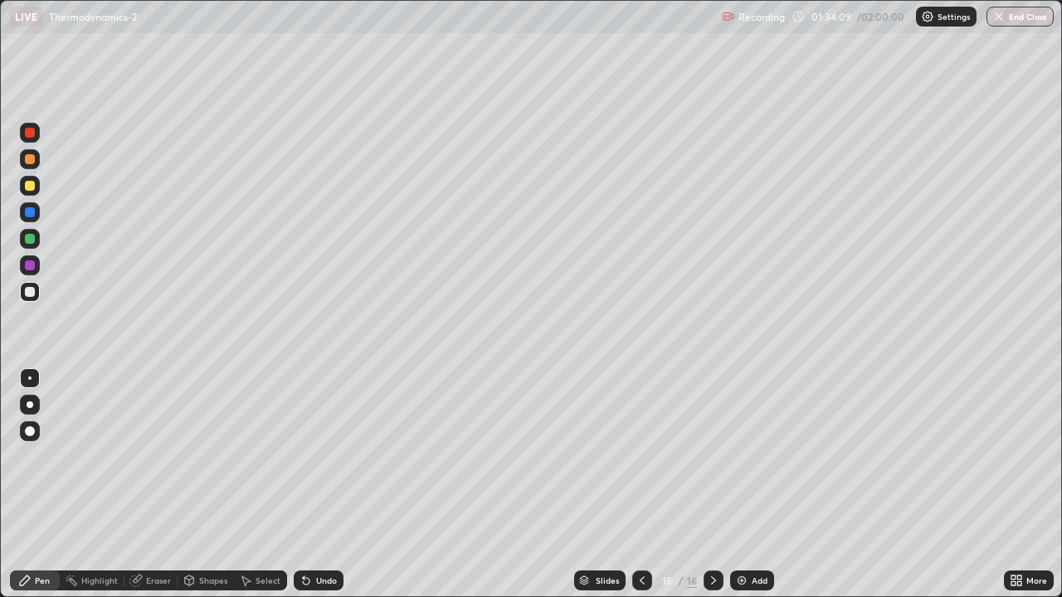
click at [712, 484] on icon at bounding box center [713, 580] width 13 height 13
click at [160, 484] on div "Eraser" at bounding box center [158, 580] width 25 height 8
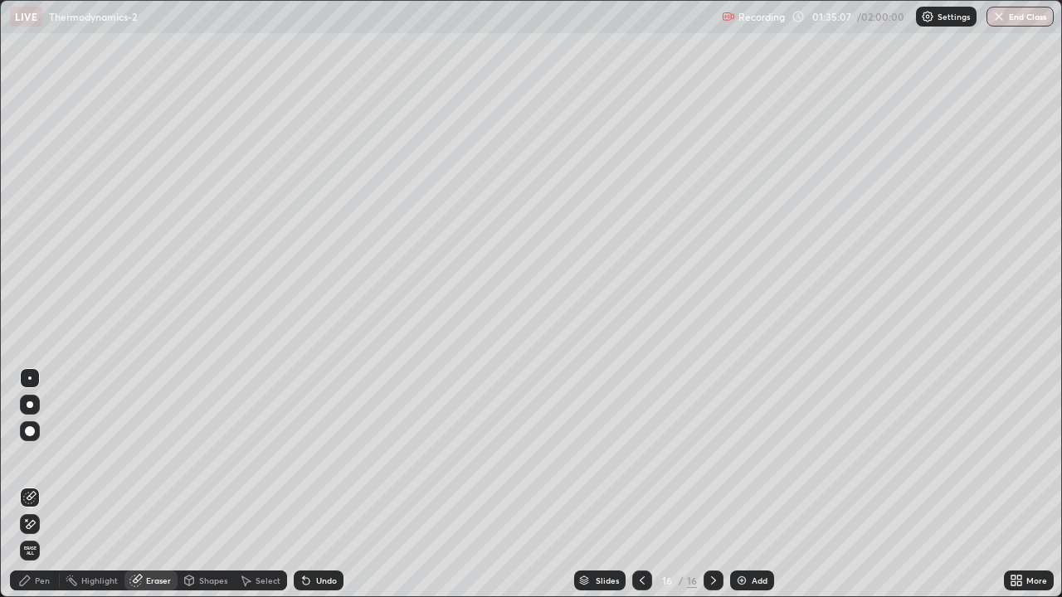
click at [41, 484] on div "Pen" at bounding box center [35, 581] width 50 height 20
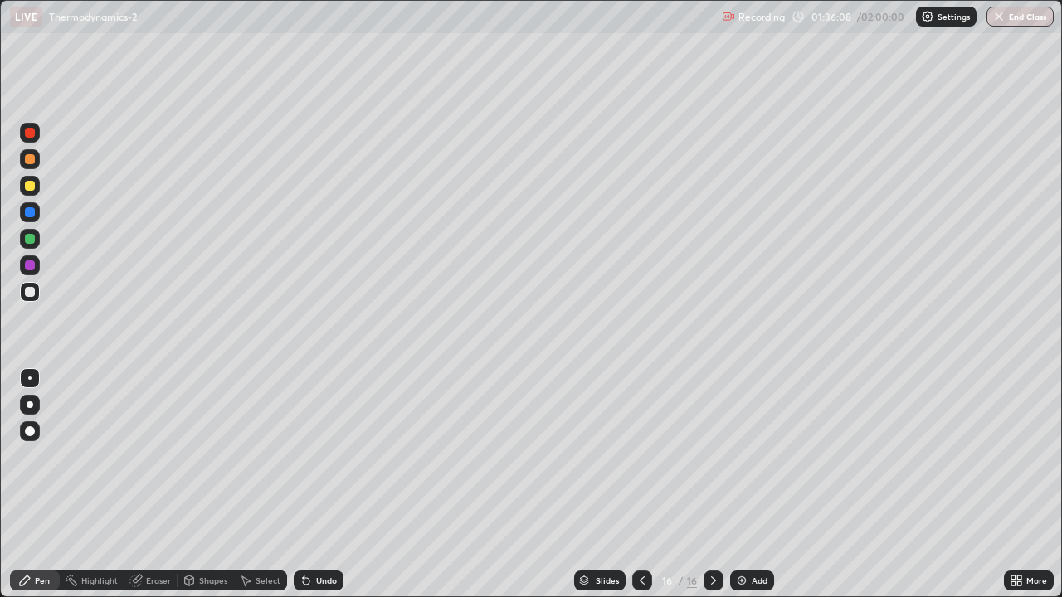
click at [324, 484] on div "Undo" at bounding box center [326, 580] width 21 height 8
click at [752, 484] on div "Add" at bounding box center [760, 580] width 16 height 8
click at [33, 137] on div at bounding box center [30, 133] width 20 height 20
click at [34, 292] on div at bounding box center [30, 292] width 10 height 10
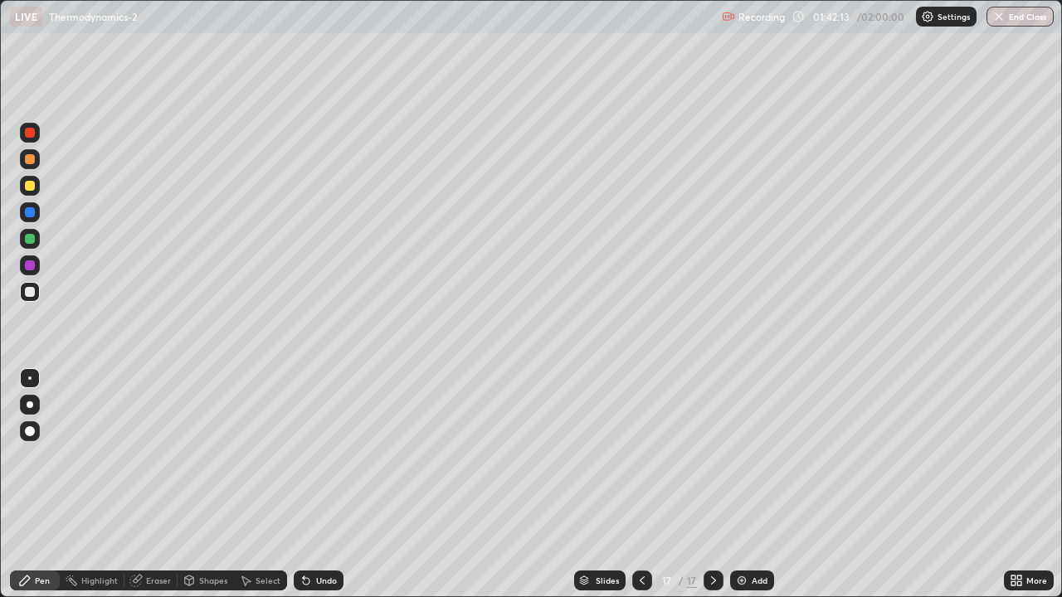
click at [325, 484] on div "Undo" at bounding box center [326, 580] width 21 height 8
click at [322, 484] on div "Undo" at bounding box center [326, 580] width 21 height 8
click at [32, 135] on div at bounding box center [30, 133] width 10 height 10
click at [640, 484] on icon at bounding box center [641, 580] width 13 height 13
click at [635, 484] on icon at bounding box center [641, 580] width 13 height 13
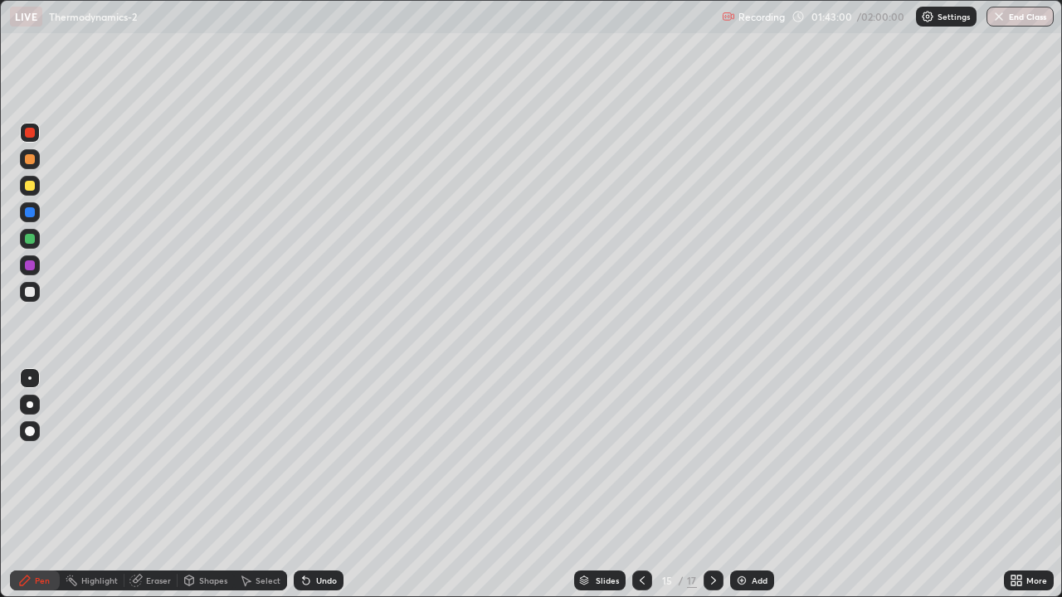
click at [640, 484] on icon at bounding box center [641, 580] width 13 height 13
click at [633, 484] on div at bounding box center [642, 581] width 20 height 20
click at [632, 484] on div at bounding box center [642, 581] width 20 height 20
click at [712, 484] on icon at bounding box center [713, 580] width 13 height 13
click at [707, 484] on icon at bounding box center [713, 580] width 13 height 13
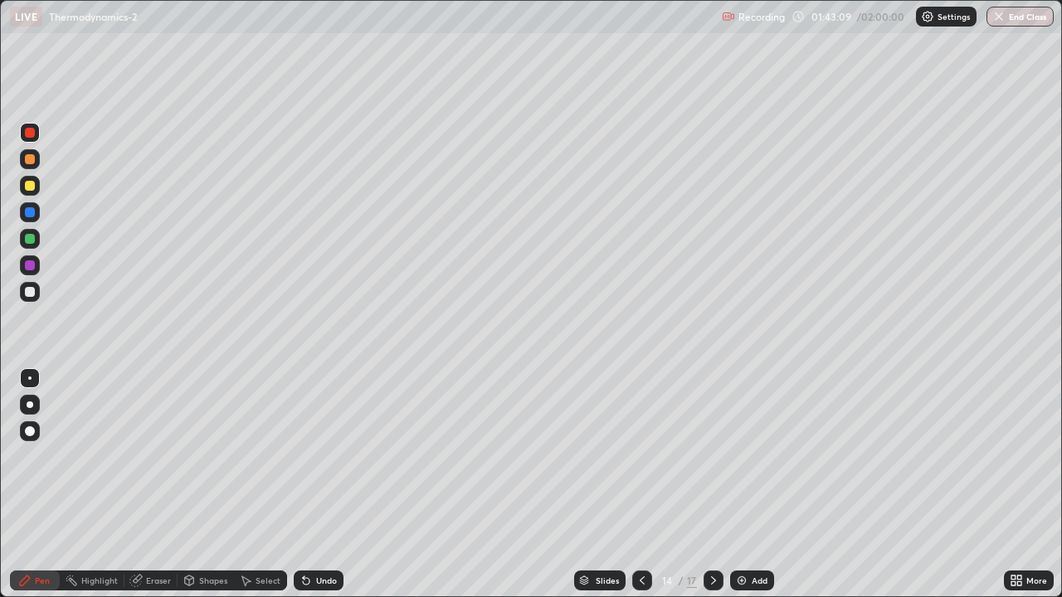
click at [712, 484] on icon at bounding box center [713, 580] width 13 height 13
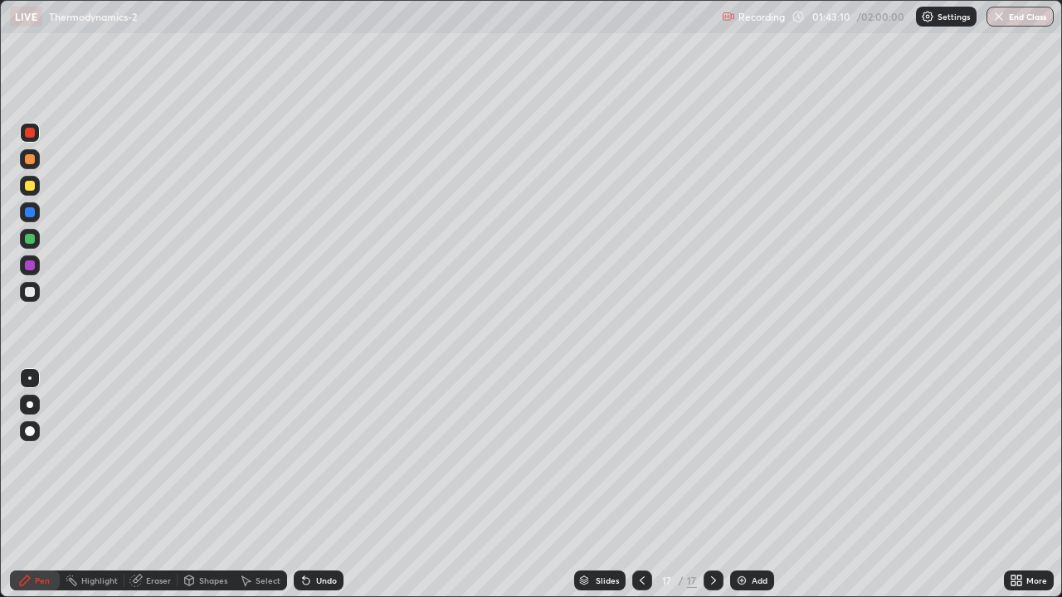
click at [712, 484] on icon at bounding box center [713, 580] width 13 height 13
click at [759, 484] on div "Add" at bounding box center [752, 581] width 44 height 20
click at [325, 484] on div "Undo" at bounding box center [326, 580] width 21 height 8
click at [310, 484] on div "Undo" at bounding box center [319, 581] width 50 height 20
click at [640, 484] on div at bounding box center [642, 581] width 20 height 20
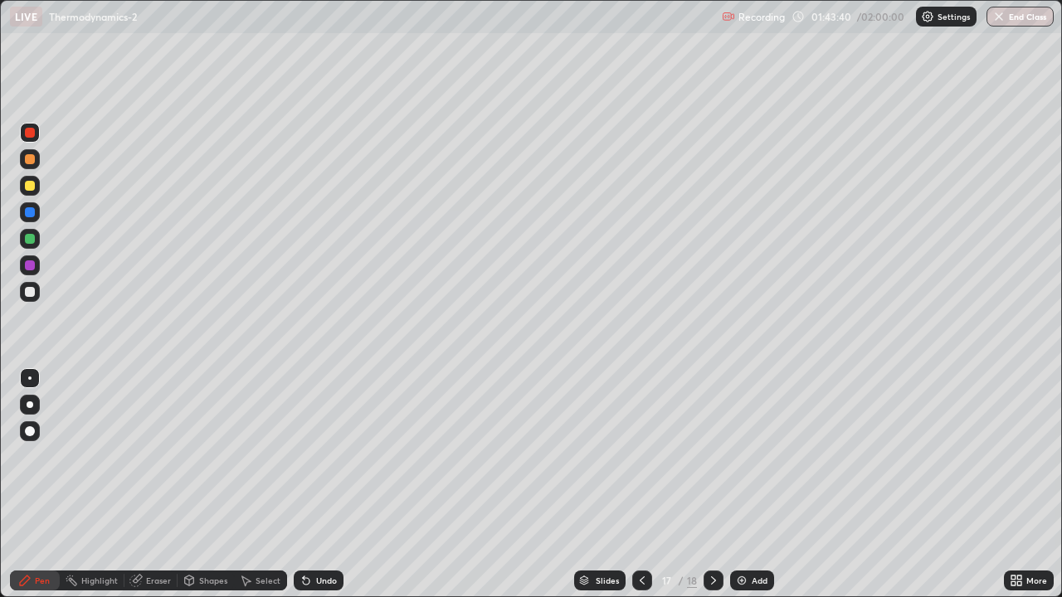
click at [640, 484] on icon at bounding box center [642, 580] width 5 height 8
click at [635, 484] on icon at bounding box center [641, 580] width 13 height 13
click at [639, 484] on icon at bounding box center [641, 580] width 13 height 13
click at [707, 484] on icon at bounding box center [713, 580] width 13 height 13
click at [710, 484] on div at bounding box center [713, 581] width 20 height 20
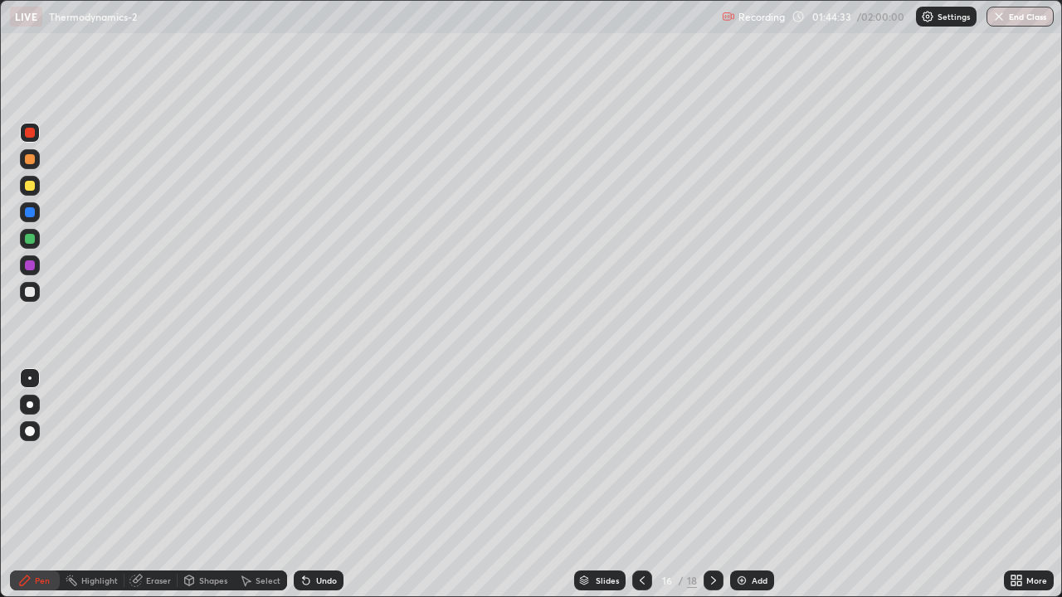
click at [160, 484] on div "Eraser" at bounding box center [158, 580] width 25 height 8
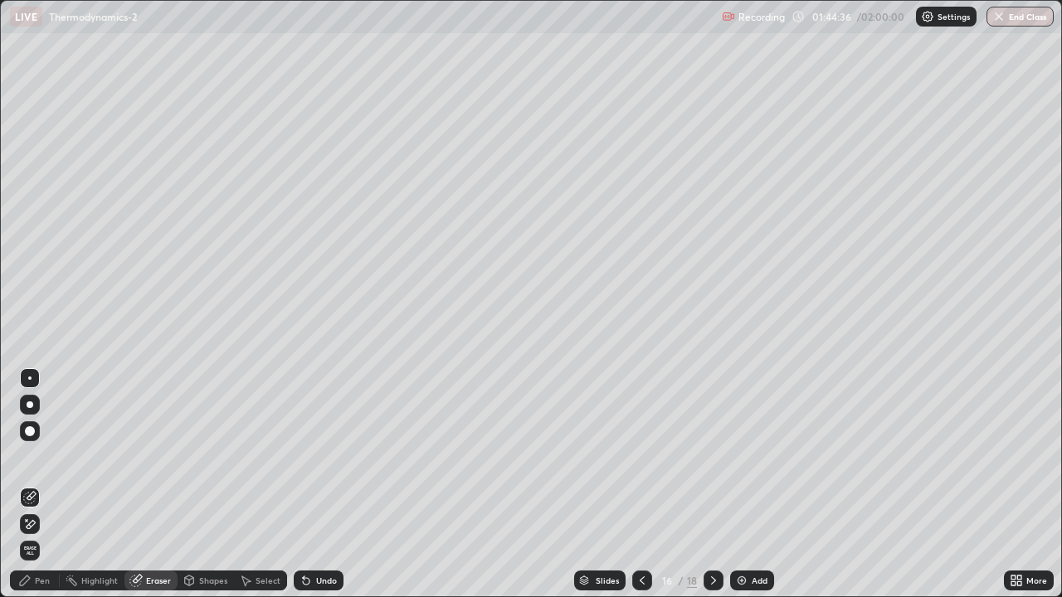
click at [32, 484] on icon at bounding box center [29, 525] width 13 height 14
click at [41, 484] on div "Pen" at bounding box center [42, 580] width 15 height 8
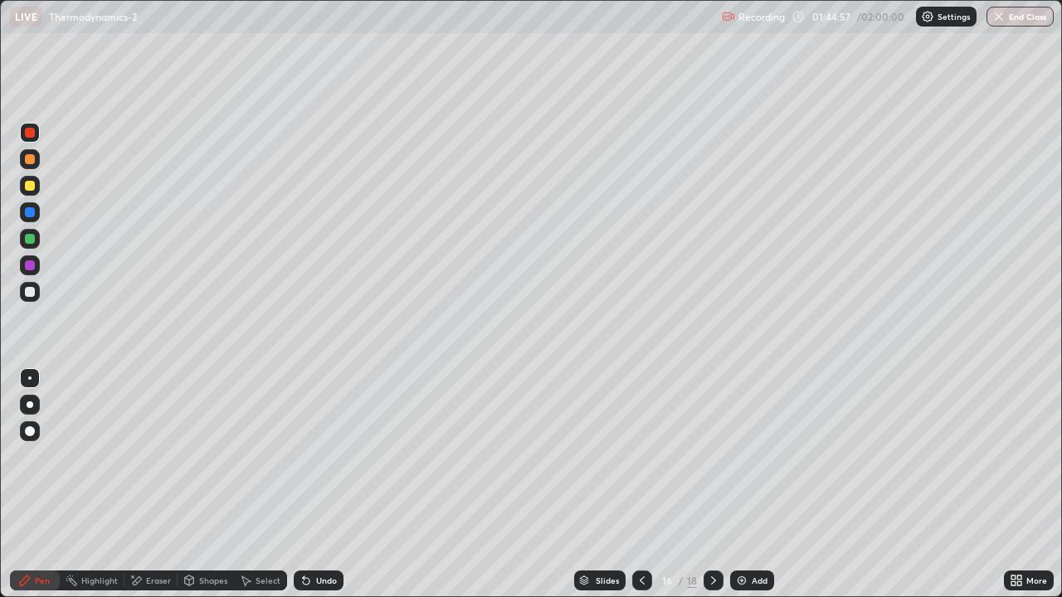
click at [713, 484] on icon at bounding box center [713, 580] width 13 height 13
click at [640, 484] on icon at bounding box center [641, 580] width 13 height 13
click at [711, 484] on icon at bounding box center [713, 580] width 13 height 13
click at [710, 484] on icon at bounding box center [713, 580] width 13 height 13
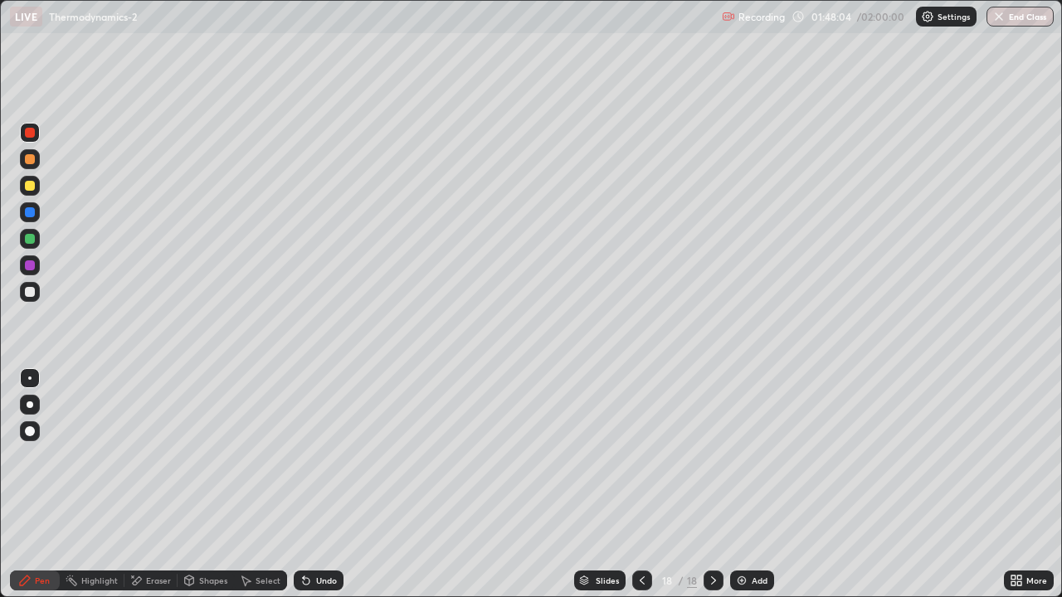
click at [755, 484] on div "Add" at bounding box center [760, 580] width 16 height 8
click at [28, 186] on div at bounding box center [30, 186] width 10 height 10
click at [327, 484] on div "Undo" at bounding box center [319, 581] width 50 height 20
click at [33, 139] on div at bounding box center [30, 133] width 20 height 20
click at [30, 187] on div at bounding box center [30, 186] width 10 height 10
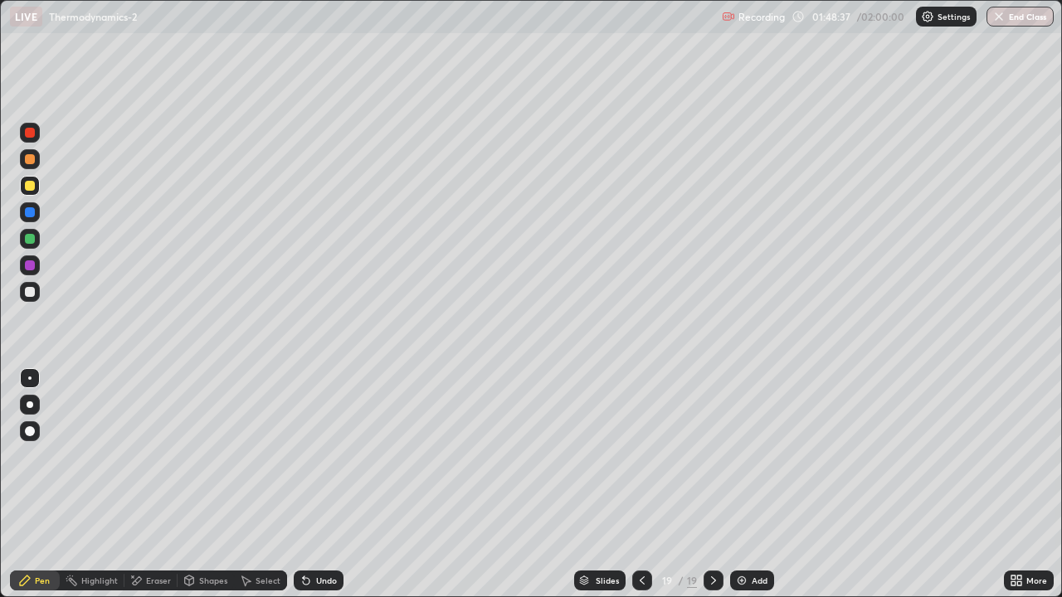
click at [29, 187] on div at bounding box center [30, 186] width 10 height 10
click at [709, 484] on icon at bounding box center [713, 580] width 13 height 13
click at [741, 484] on div "Add" at bounding box center [752, 581] width 44 height 20
click at [32, 288] on div at bounding box center [30, 292] width 10 height 10
click at [28, 187] on div at bounding box center [30, 186] width 10 height 10
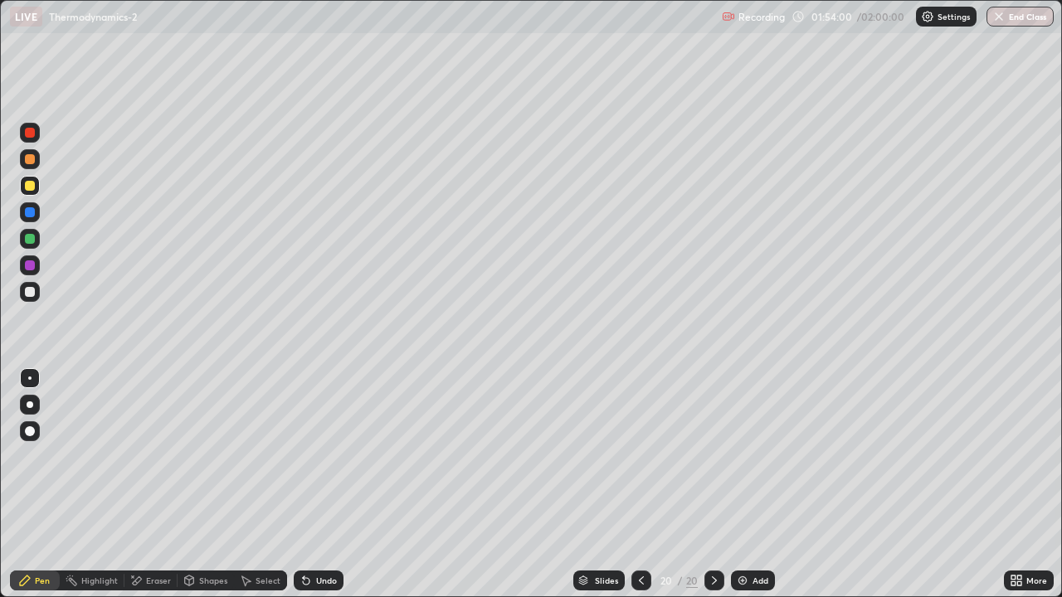
click at [714, 484] on icon at bounding box center [714, 580] width 13 height 13
click at [761, 484] on div "Add" at bounding box center [760, 580] width 16 height 8
click at [319, 484] on div "Undo" at bounding box center [319, 581] width 50 height 20
click at [31, 292] on div at bounding box center [30, 292] width 10 height 10
click at [316, 484] on div "Undo" at bounding box center [319, 581] width 50 height 20
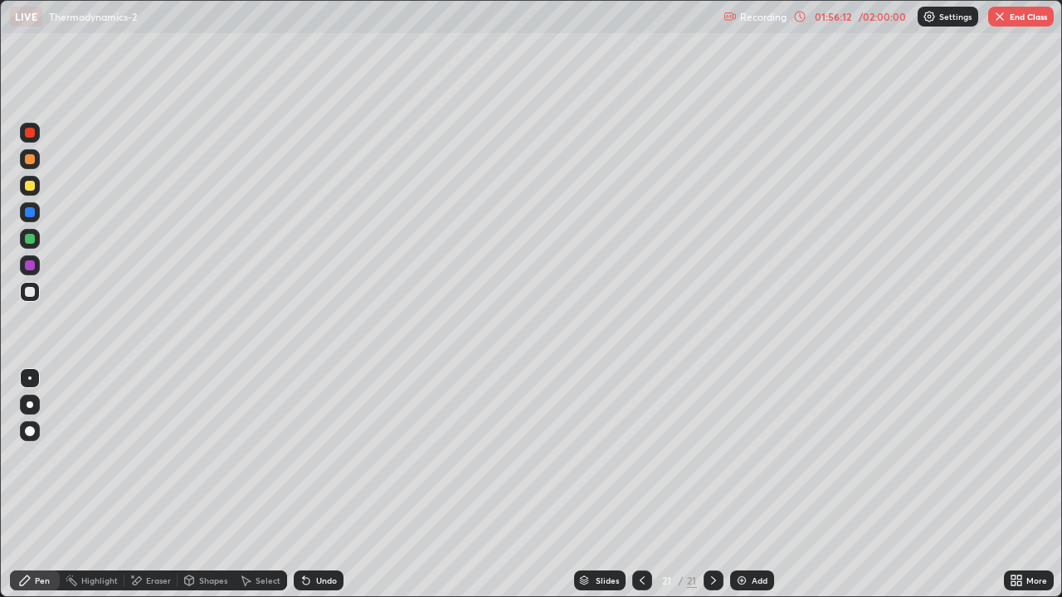
click at [327, 484] on div "Undo" at bounding box center [319, 581] width 50 height 20
click at [712, 484] on icon at bounding box center [713, 580] width 13 height 13
click at [758, 484] on div "Add" at bounding box center [752, 581] width 44 height 20
click at [142, 484] on div "Eraser" at bounding box center [150, 581] width 53 height 20
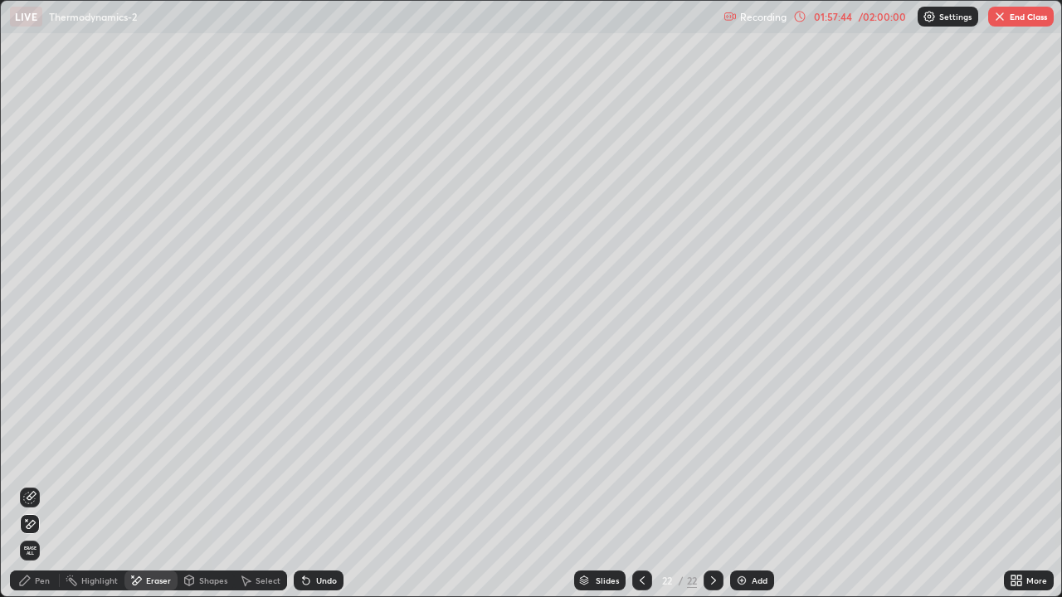
click at [41, 484] on div "Pen" at bounding box center [42, 580] width 15 height 8
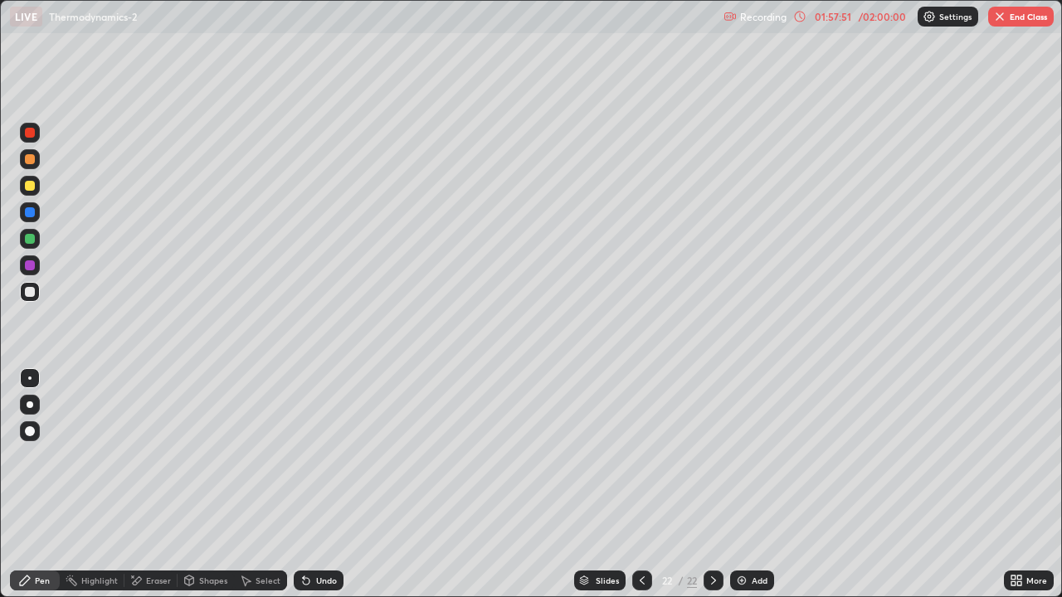
click at [150, 484] on div "Eraser" at bounding box center [158, 580] width 25 height 8
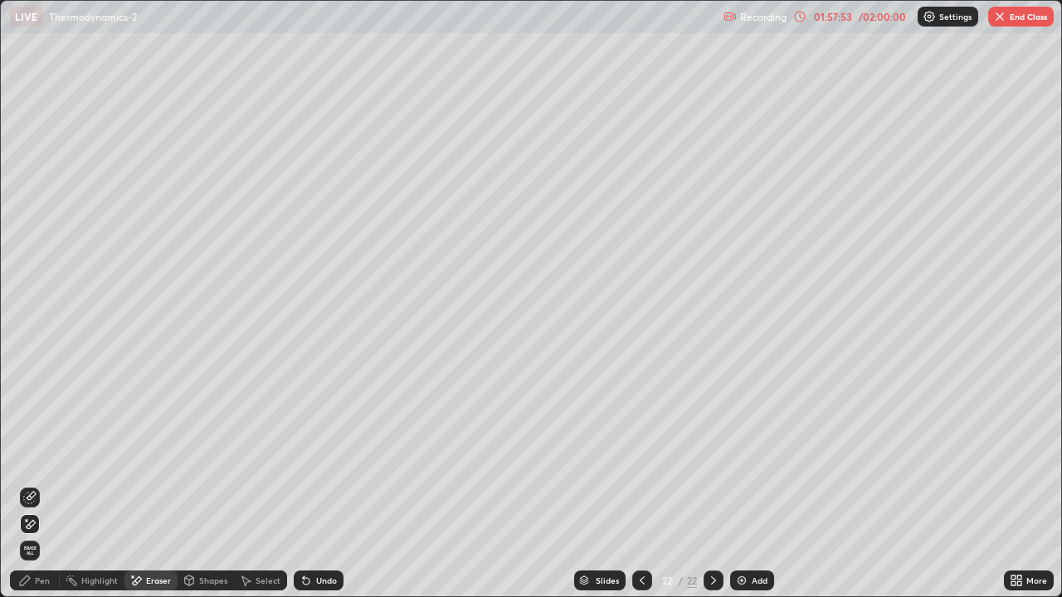
click at [41, 484] on div "Pen" at bounding box center [42, 580] width 15 height 8
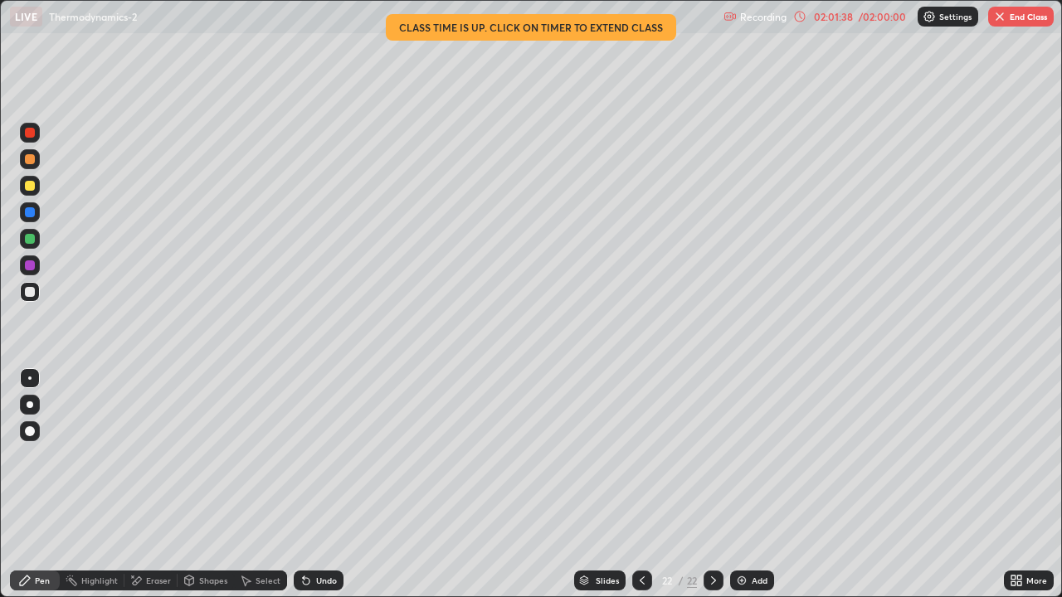
click at [1005, 19] on img "button" at bounding box center [999, 16] width 13 height 13
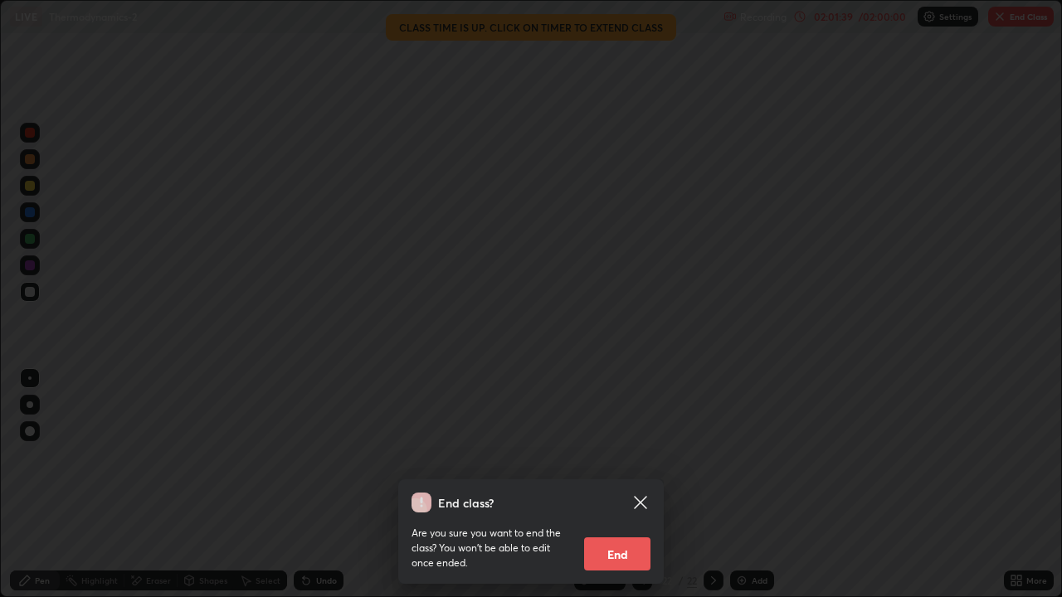
click at [628, 484] on button "End" at bounding box center [617, 554] width 66 height 33
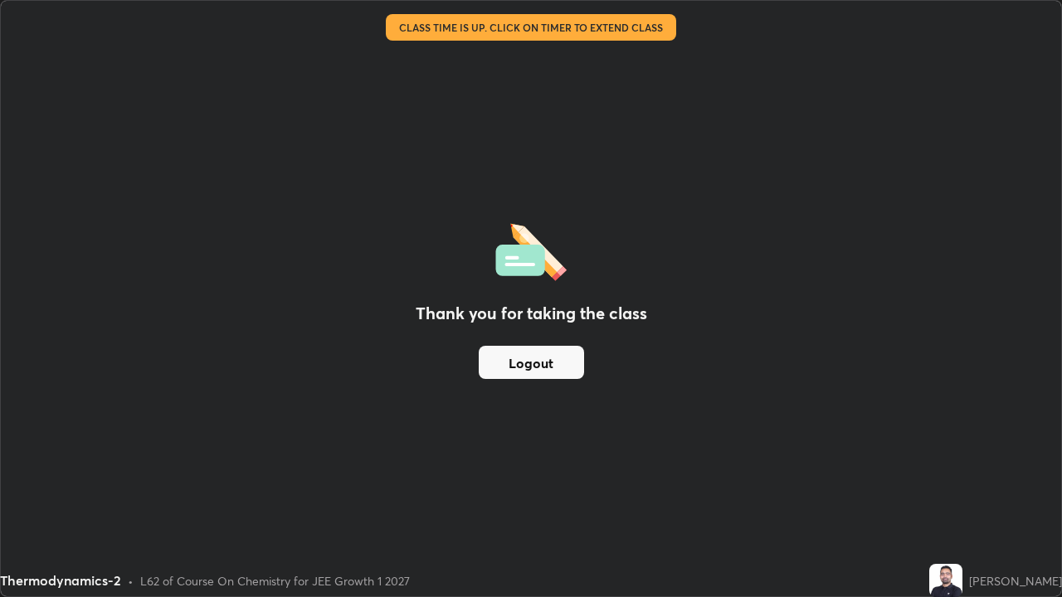
click at [538, 370] on button "Logout" at bounding box center [531, 362] width 105 height 33
